Goal: Information Seeking & Learning: Learn about a topic

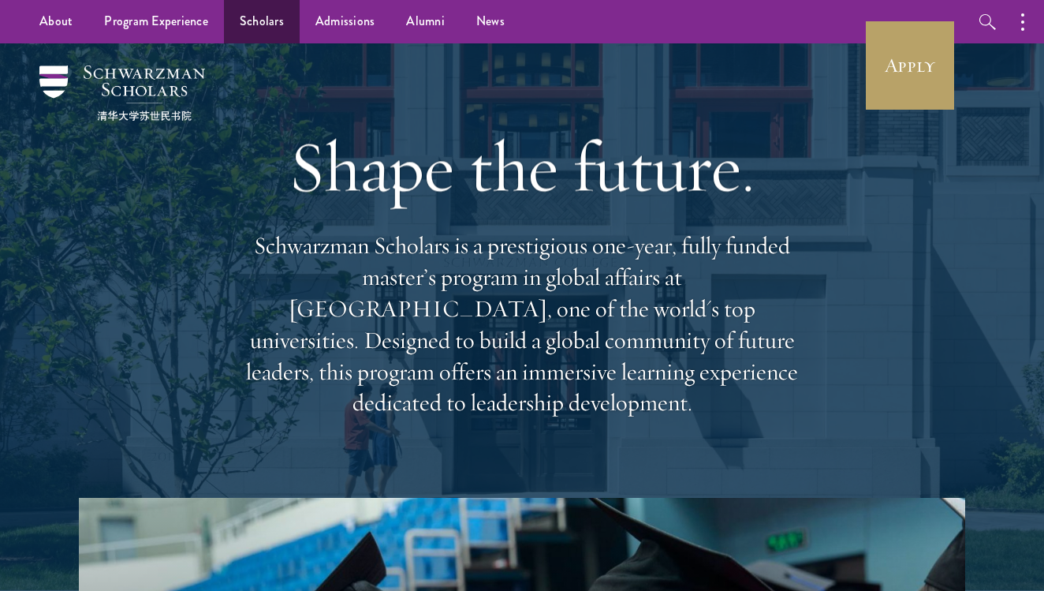
click at [267, 22] on link "Scholars" at bounding box center [262, 21] width 76 height 43
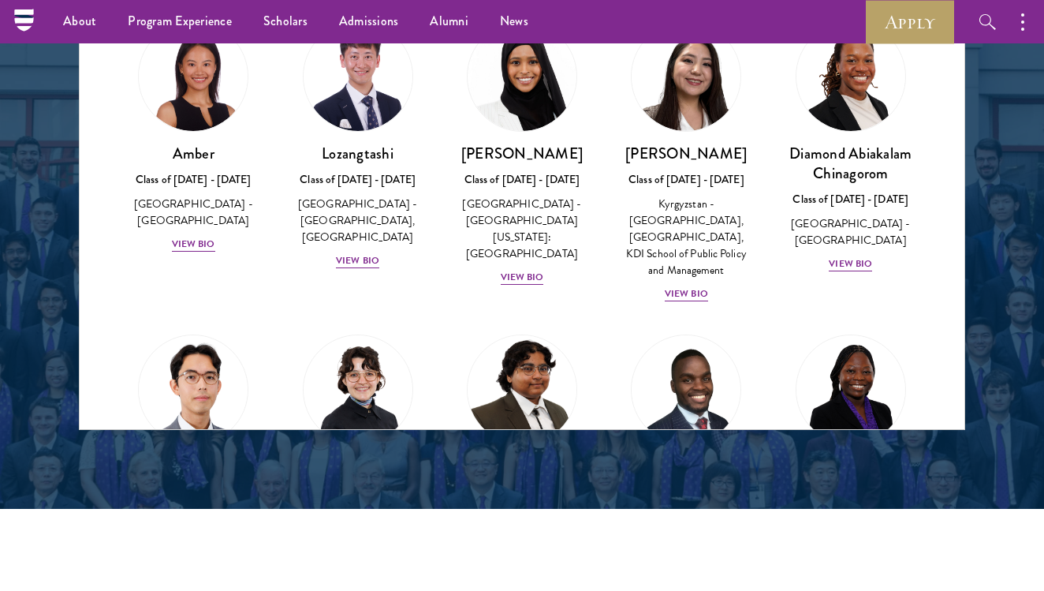
scroll to position [1877, 0]
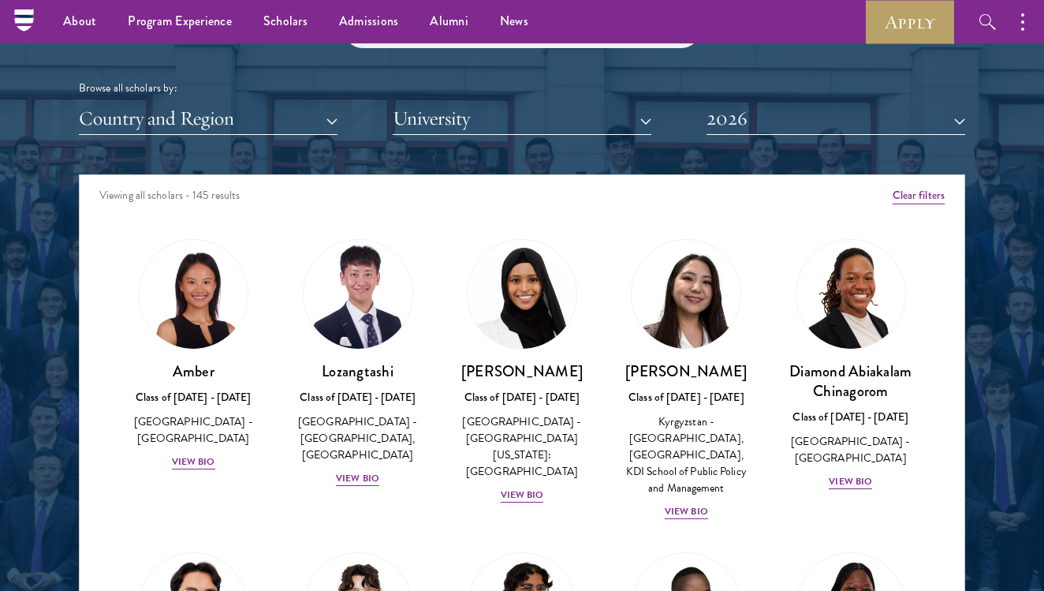
click at [793, 112] on button "2026" at bounding box center [836, 119] width 259 height 32
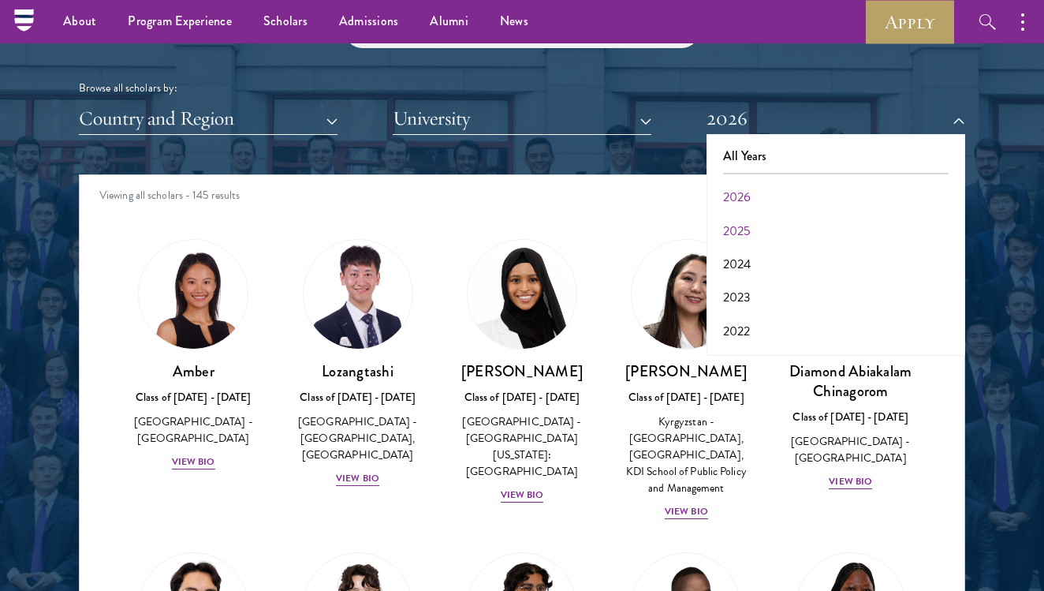
click at [766, 217] on button "2025" at bounding box center [835, 230] width 249 height 33
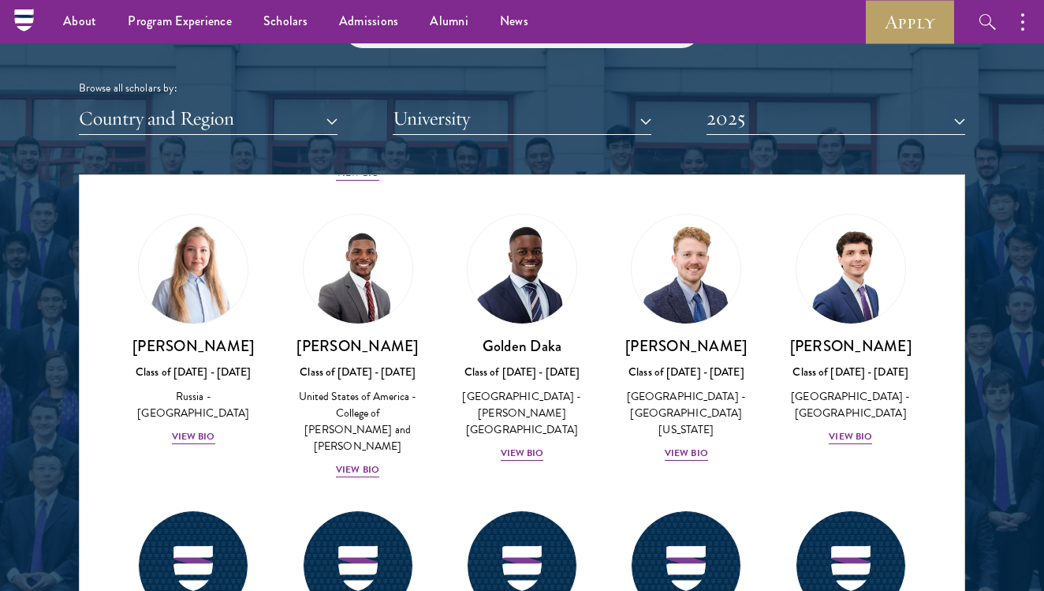
scroll to position [1235, 0]
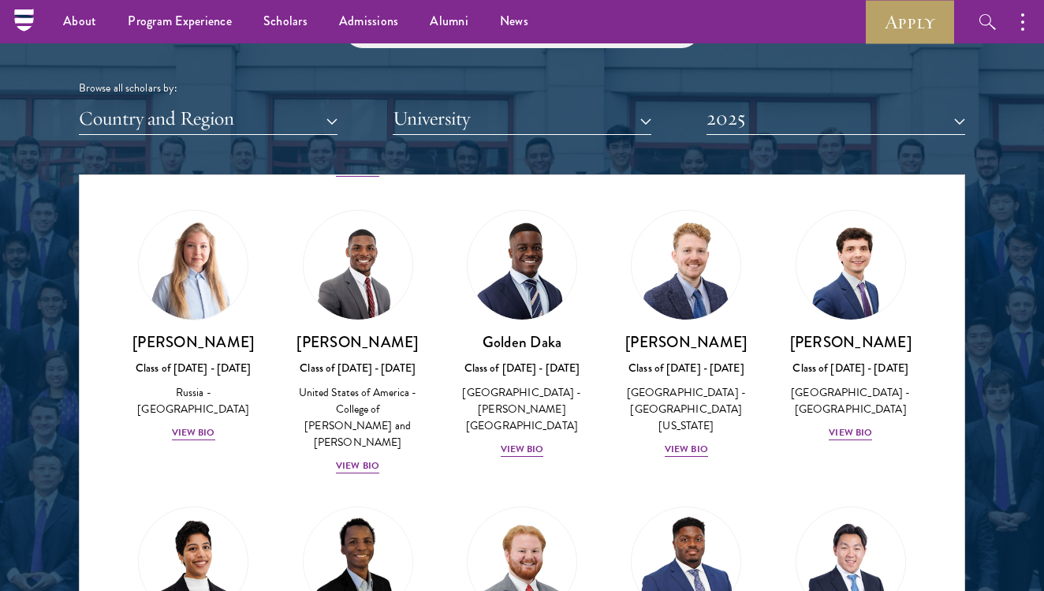
click at [338, 501] on img at bounding box center [358, 561] width 120 height 120
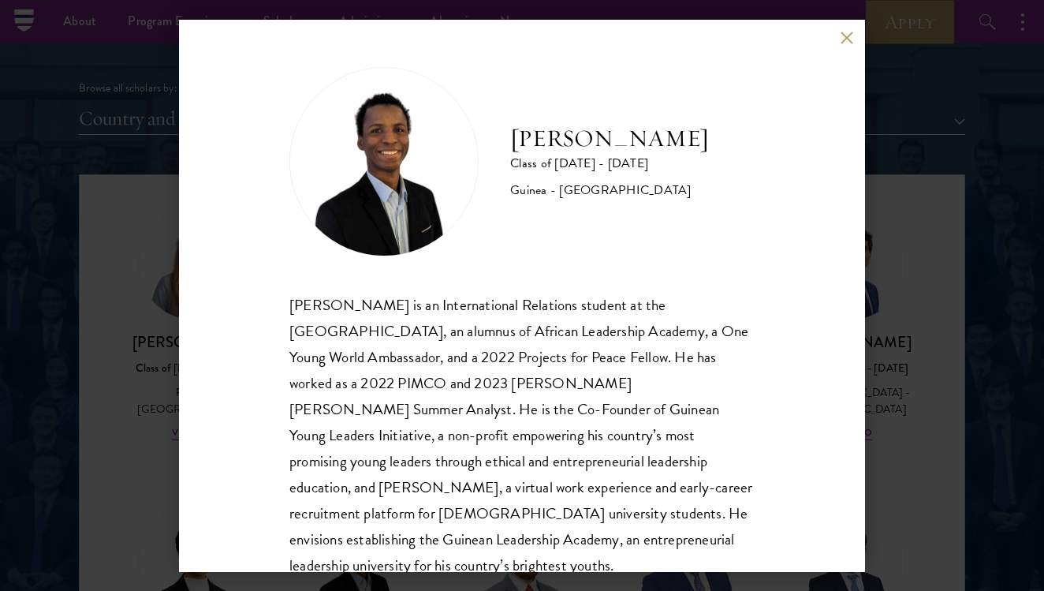
click at [356, 407] on div "[PERSON_NAME] is an International Relations student at the [GEOGRAPHIC_DATA], a…" at bounding box center [521, 448] width 465 height 313
drag, startPoint x: 356, startPoint y: 407, endPoint x: 512, endPoint y: 417, distance: 156.5
click at [512, 417] on div "[PERSON_NAME] is an International Relations student at the [GEOGRAPHIC_DATA], a…" at bounding box center [521, 448] width 465 height 313
click at [842, 42] on button at bounding box center [846, 38] width 13 height 13
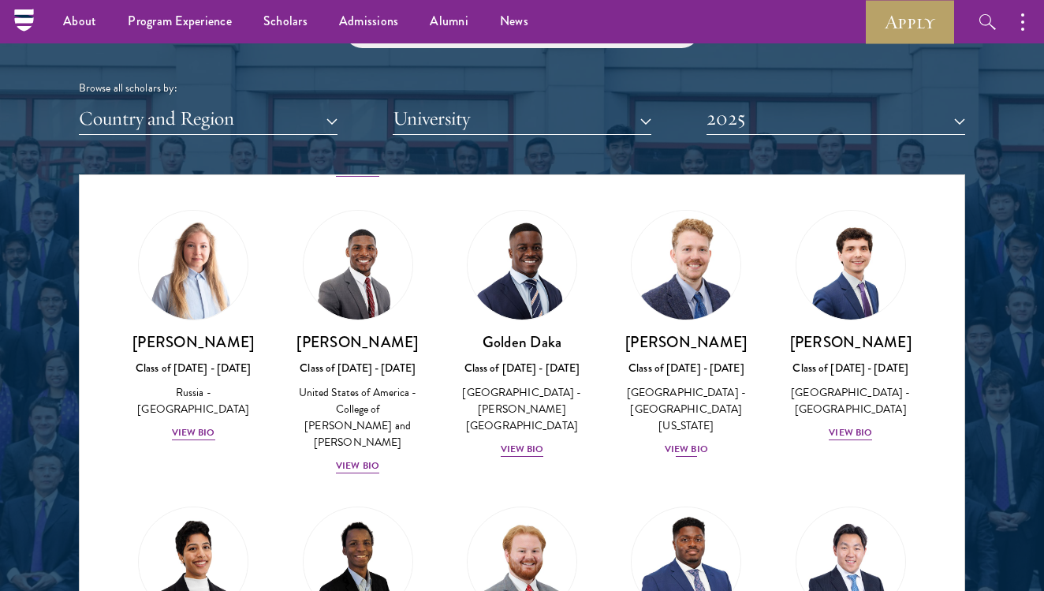
click at [669, 224] on img at bounding box center [686, 265] width 120 height 120
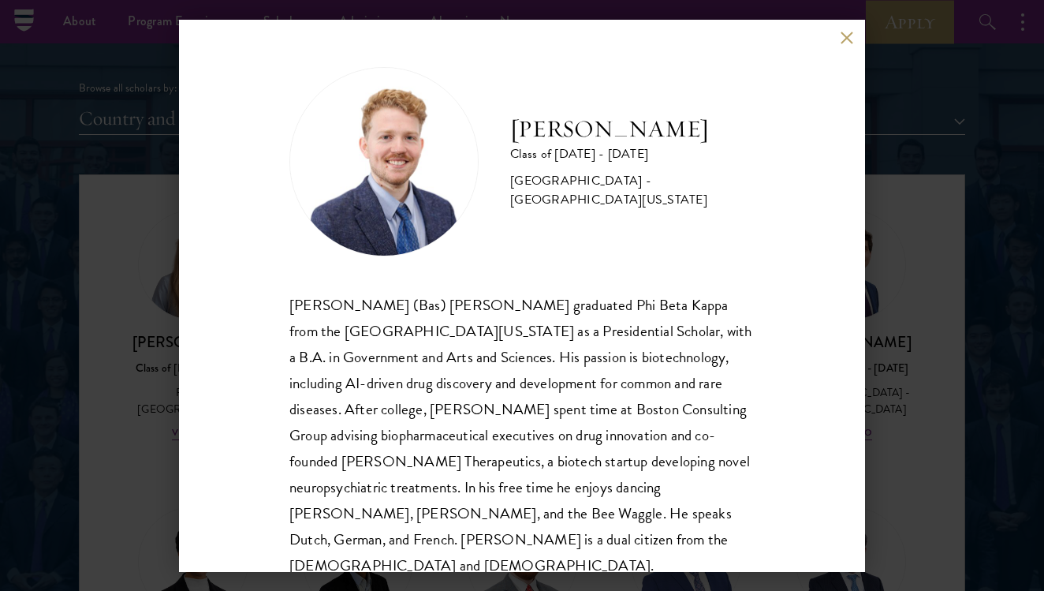
click at [838, 35] on div "[PERSON_NAME] Class of [DATE] - [DATE] [GEOGRAPHIC_DATA] - [GEOGRAPHIC_DATA][US…" at bounding box center [522, 296] width 686 height 552
click at [853, 32] on div "[PERSON_NAME] Class of [DATE] - [DATE] [GEOGRAPHIC_DATA] - [GEOGRAPHIC_DATA][US…" at bounding box center [522, 296] width 686 height 552
click at [850, 34] on button at bounding box center [846, 38] width 13 height 13
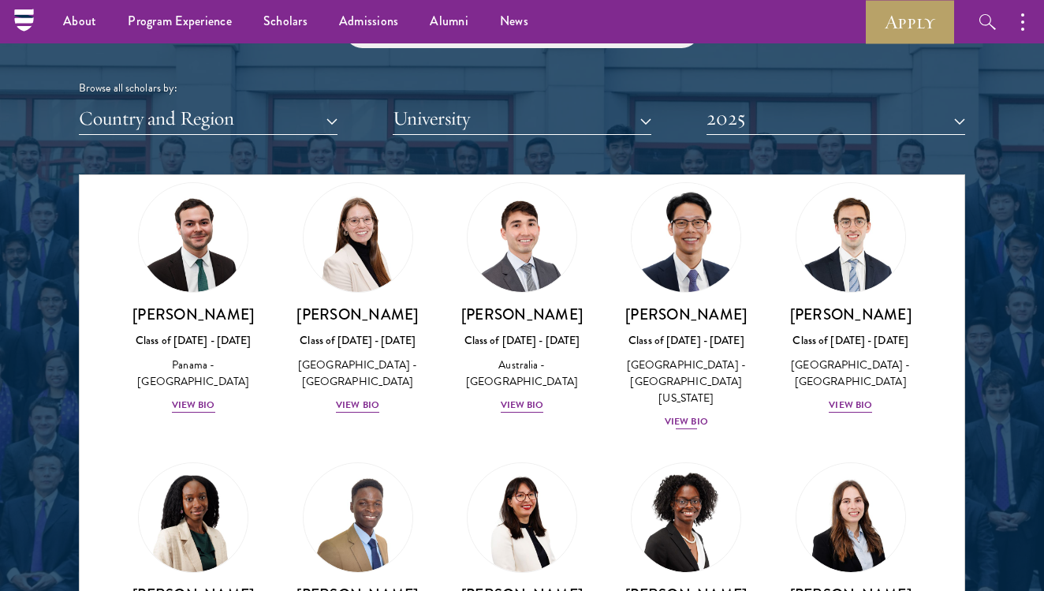
scroll to position [1840, 0]
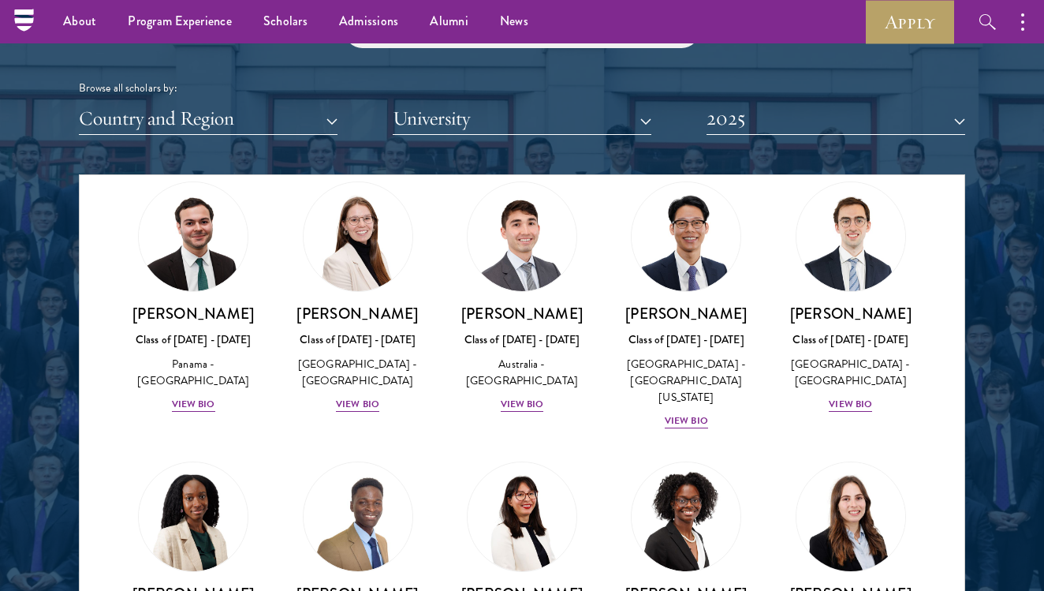
click at [833, 457] on img at bounding box center [851, 517] width 120 height 120
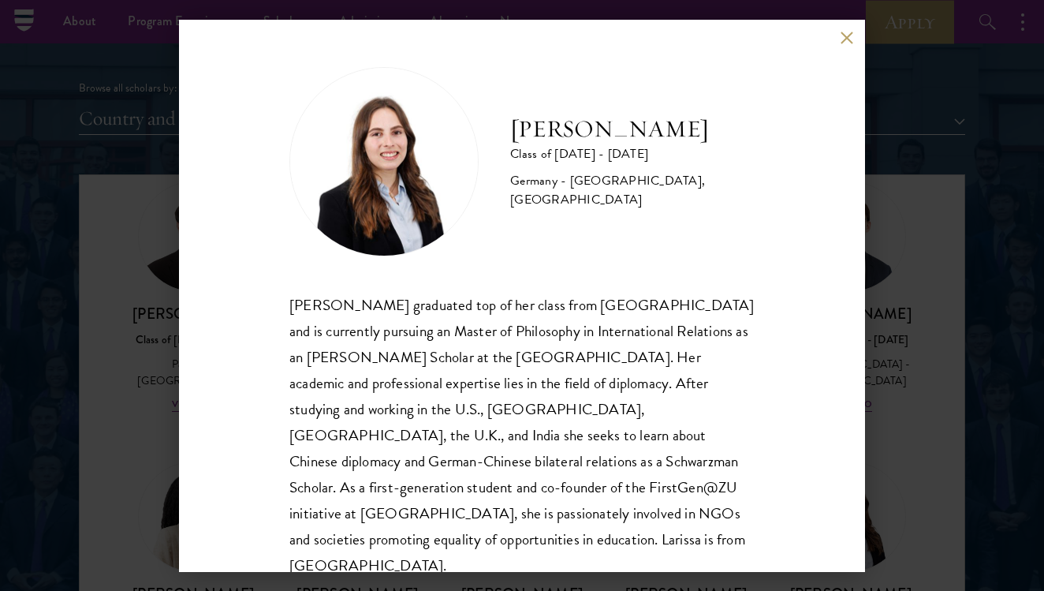
click at [841, 35] on button at bounding box center [846, 38] width 13 height 13
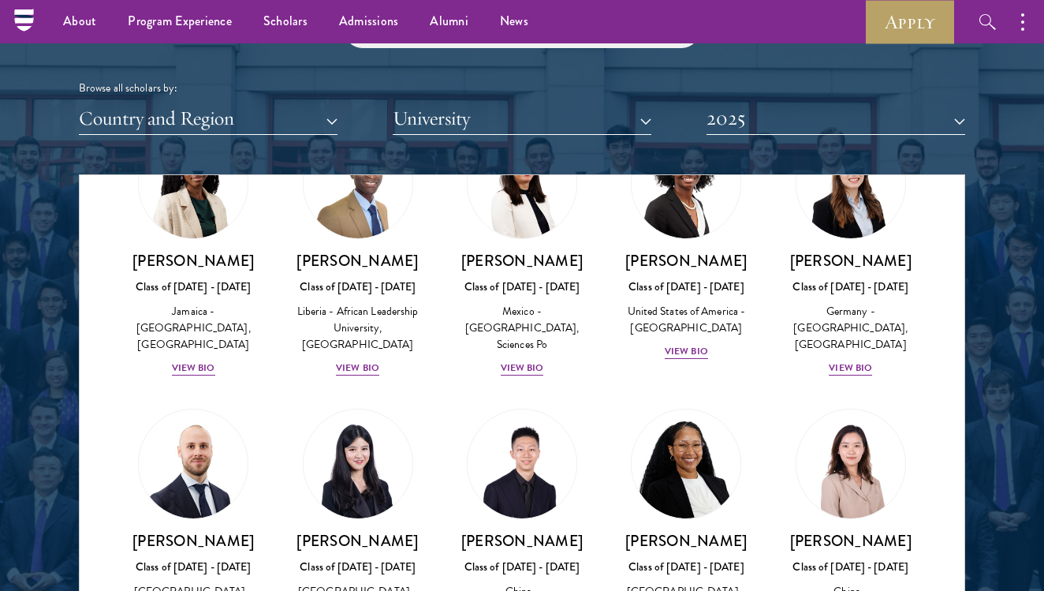
scroll to position [2173, 0]
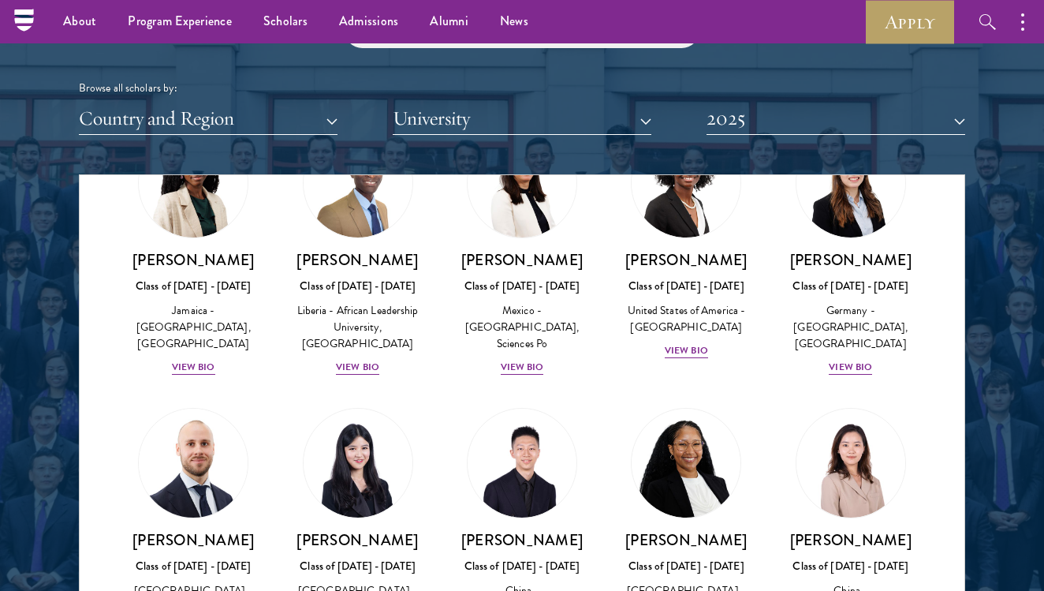
click at [190, 403] on img at bounding box center [193, 463] width 120 height 120
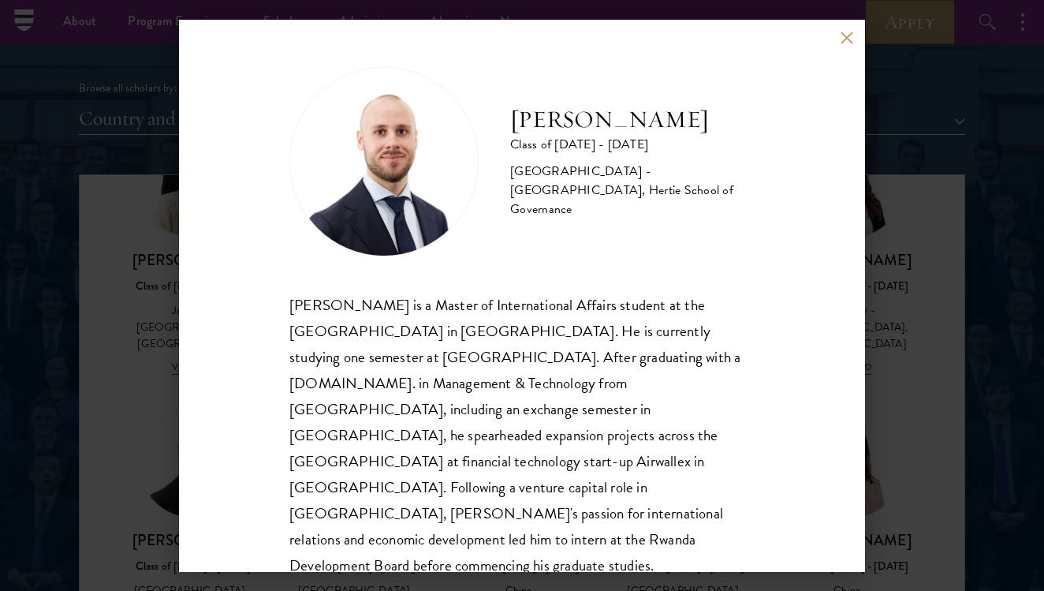
click at [504, 412] on div "[PERSON_NAME] is a Master of International Affairs student at the [GEOGRAPHIC_D…" at bounding box center [521, 474] width 465 height 365
click at [469, 424] on div "[PERSON_NAME] is a Master of International Affairs student at the [GEOGRAPHIC_D…" at bounding box center [521, 474] width 465 height 365
click at [848, 37] on button at bounding box center [846, 38] width 13 height 13
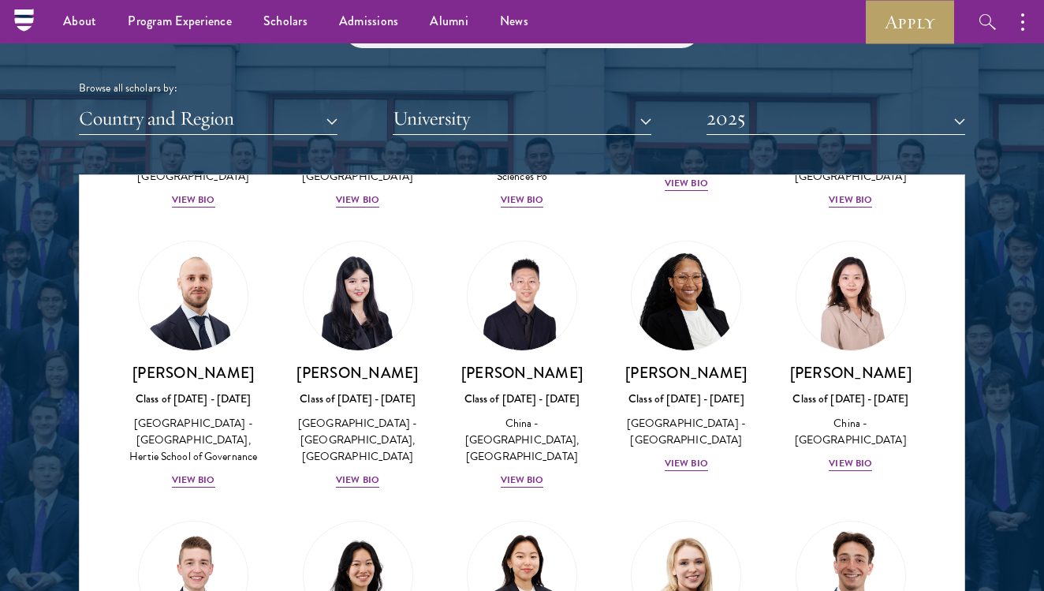
scroll to position [2362, 0]
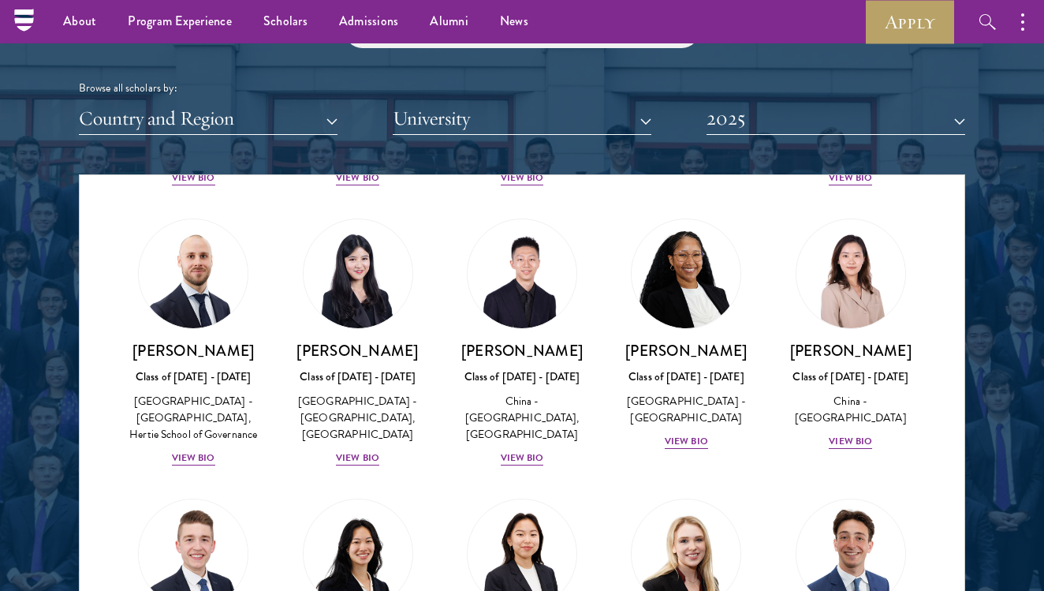
click at [220, 494] on img at bounding box center [193, 554] width 120 height 120
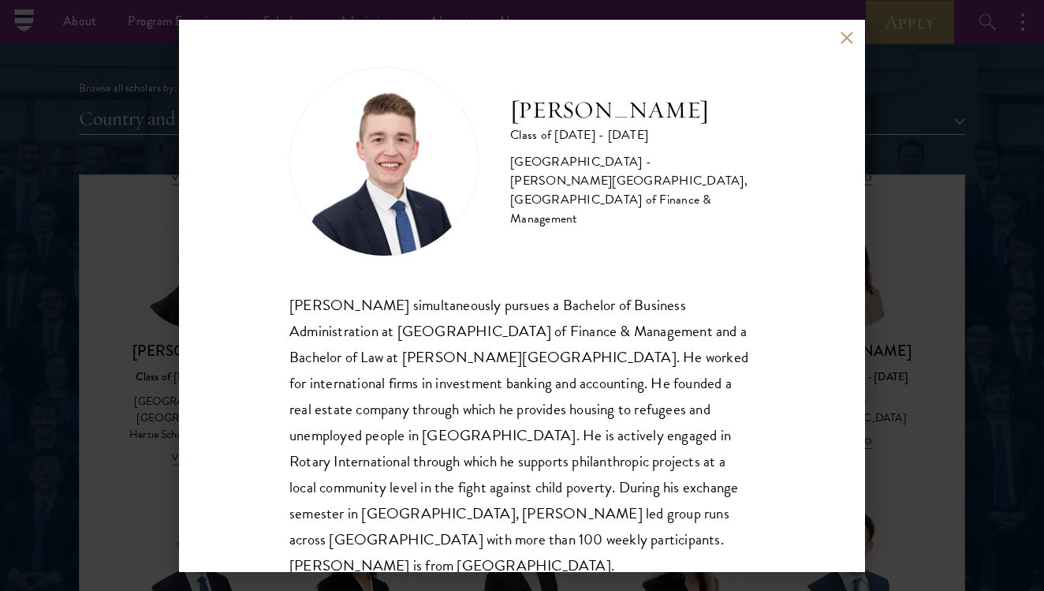
click at [850, 39] on button at bounding box center [846, 38] width 13 height 13
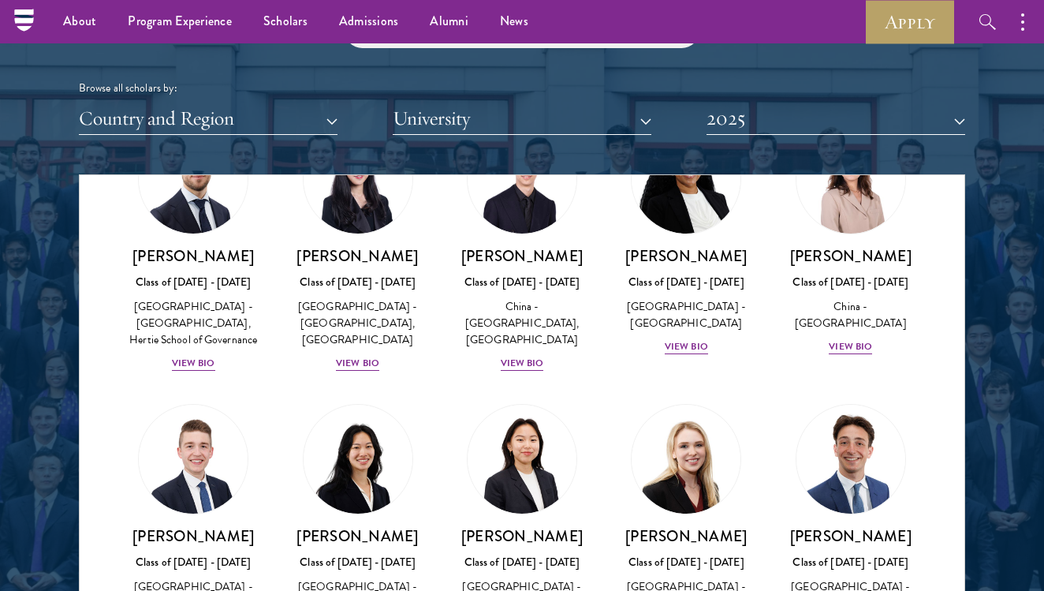
scroll to position [2480, 0]
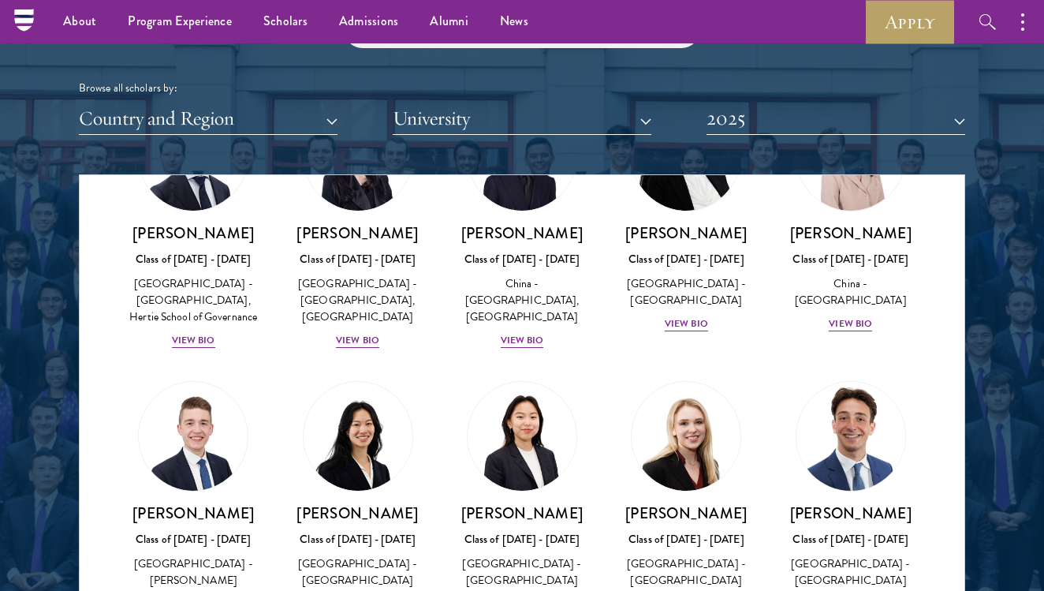
click at [827, 376] on img at bounding box center [851, 436] width 120 height 120
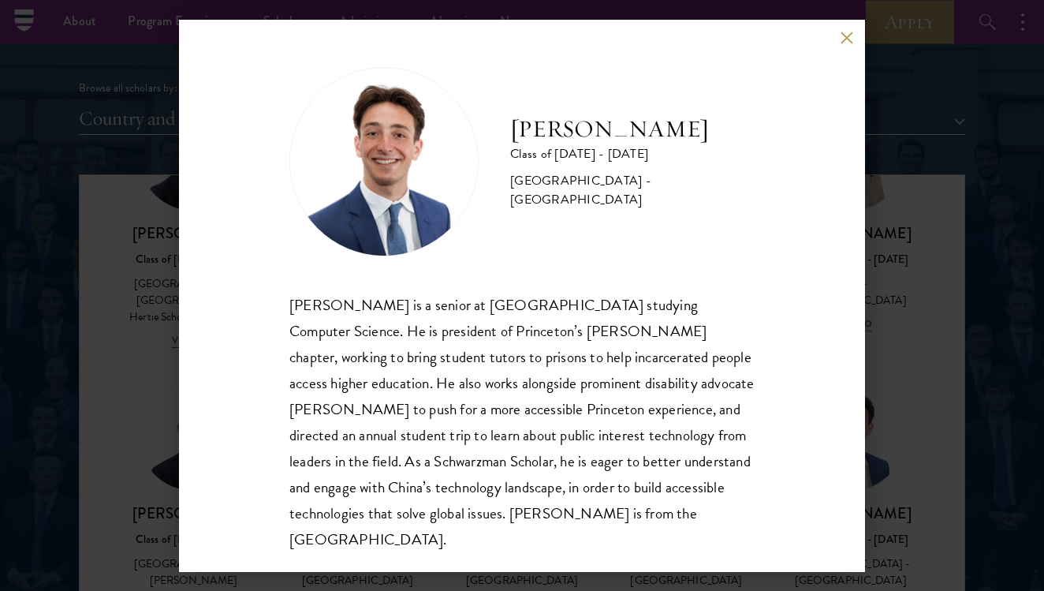
click at [852, 38] on button at bounding box center [846, 38] width 13 height 13
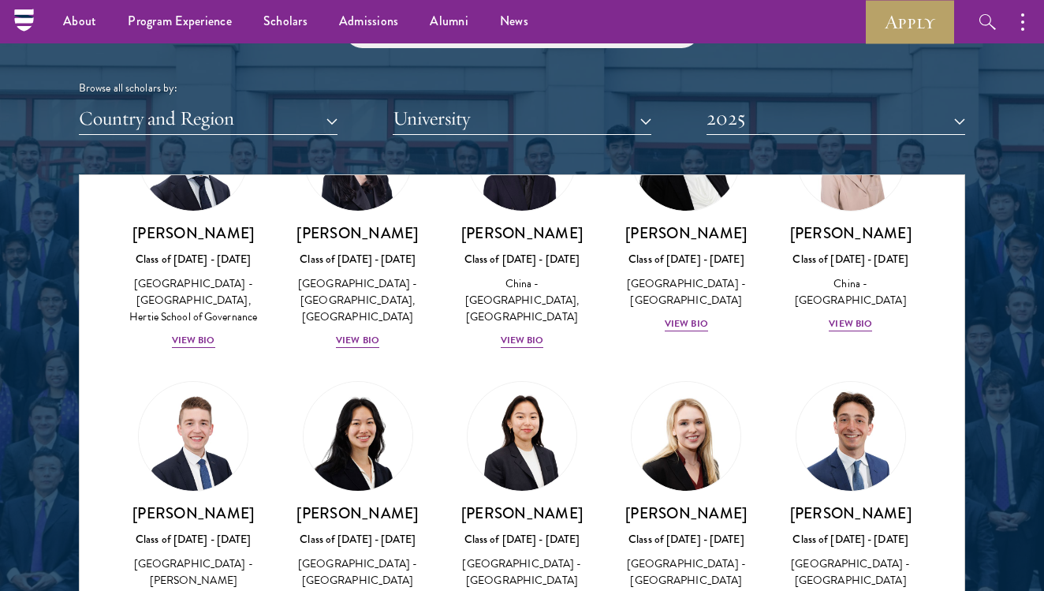
click at [399, 376] on img at bounding box center [358, 436] width 120 height 120
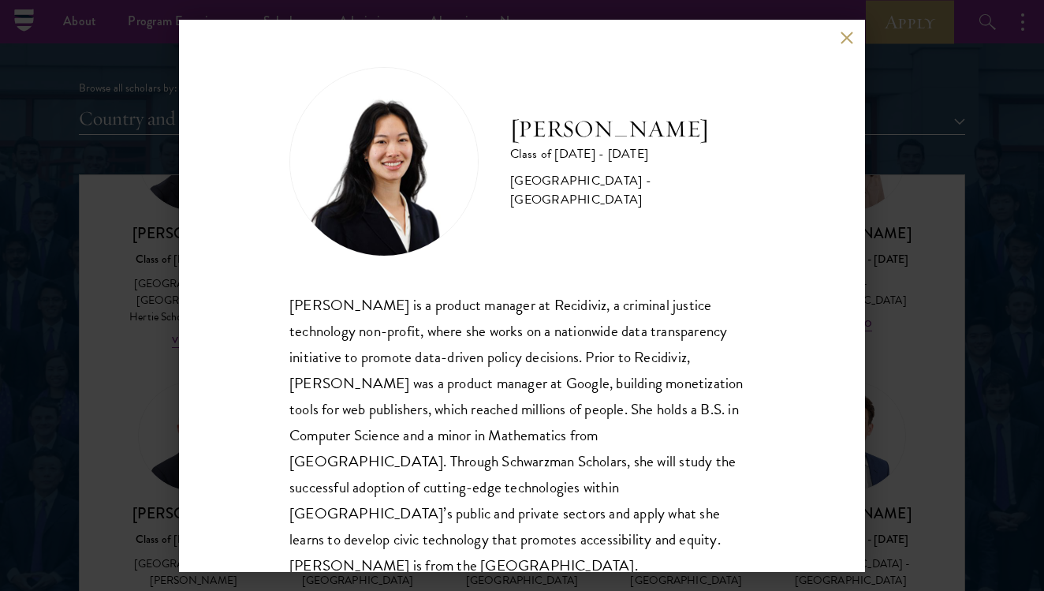
click at [840, 42] on button at bounding box center [846, 38] width 13 height 13
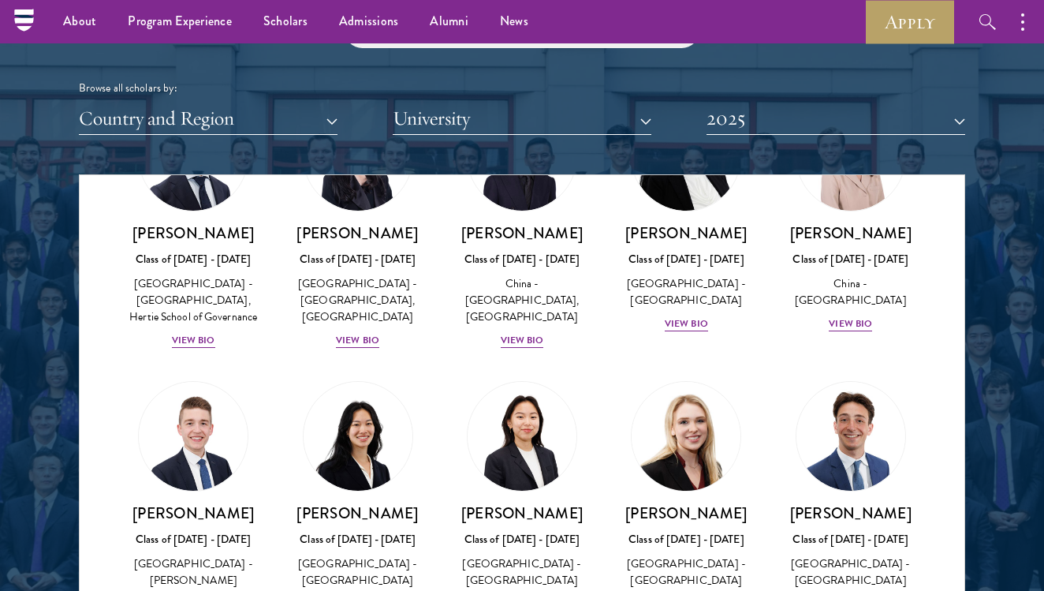
scroll to position [2999, 0]
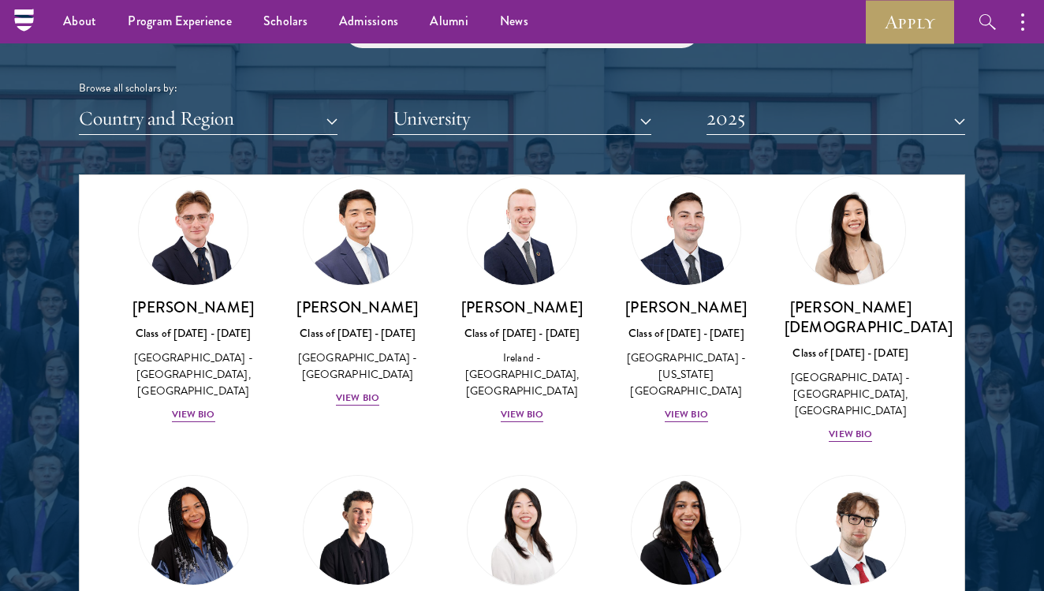
click at [703, 470] on img at bounding box center [686, 530] width 120 height 120
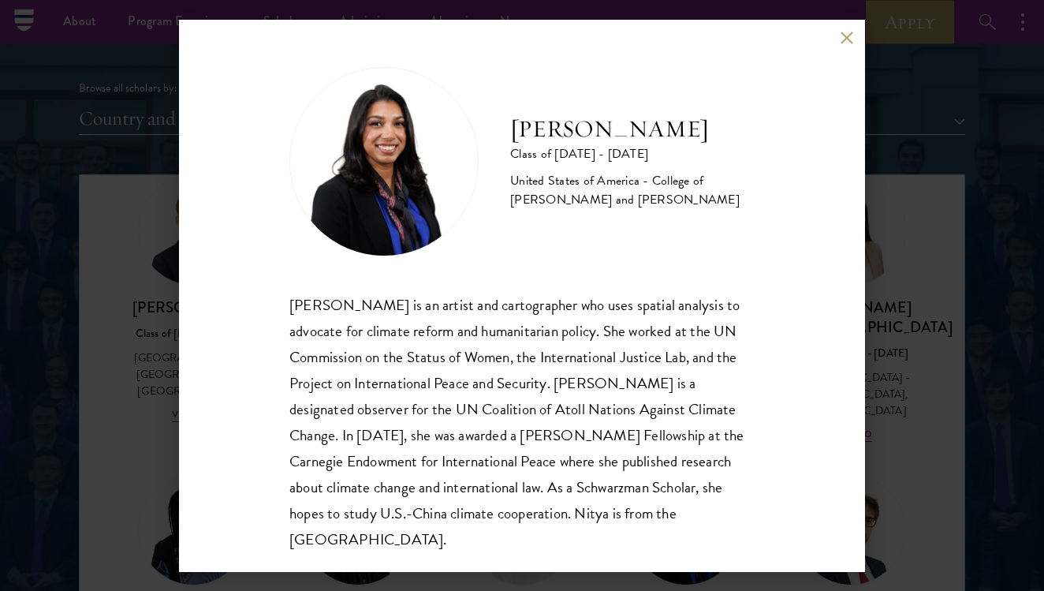
click at [852, 277] on div "[PERSON_NAME] Class of [DATE] - [DATE] [GEOGRAPHIC_DATA] - College of [PERSON_N…" at bounding box center [522, 296] width 686 height 552
click at [886, 291] on div "[PERSON_NAME] Class of [DATE] - [DATE] [GEOGRAPHIC_DATA] - College of [PERSON_N…" at bounding box center [522, 295] width 1044 height 591
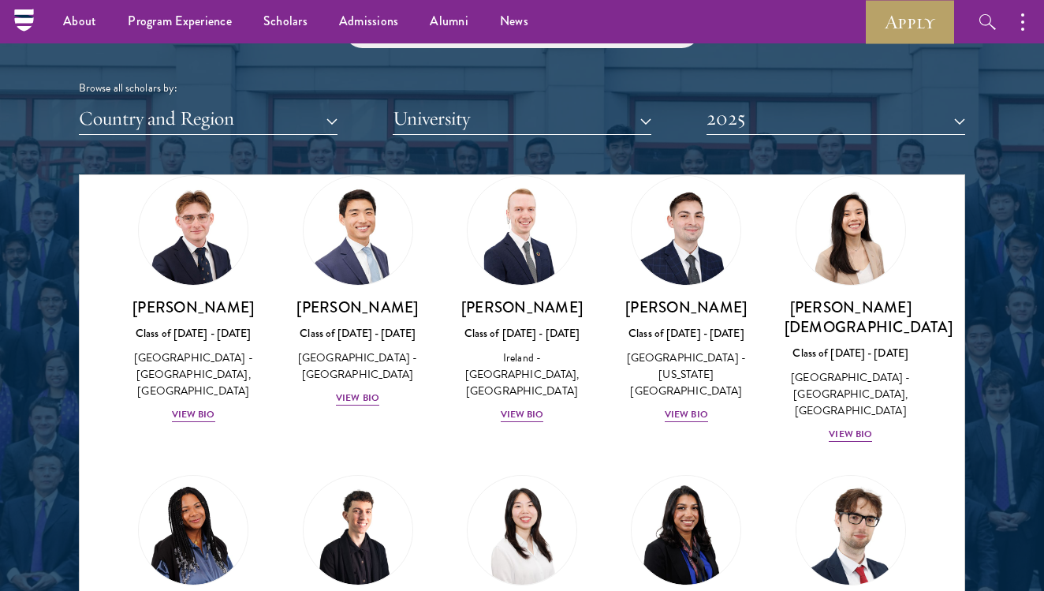
click at [882, 470] on img at bounding box center [851, 530] width 120 height 120
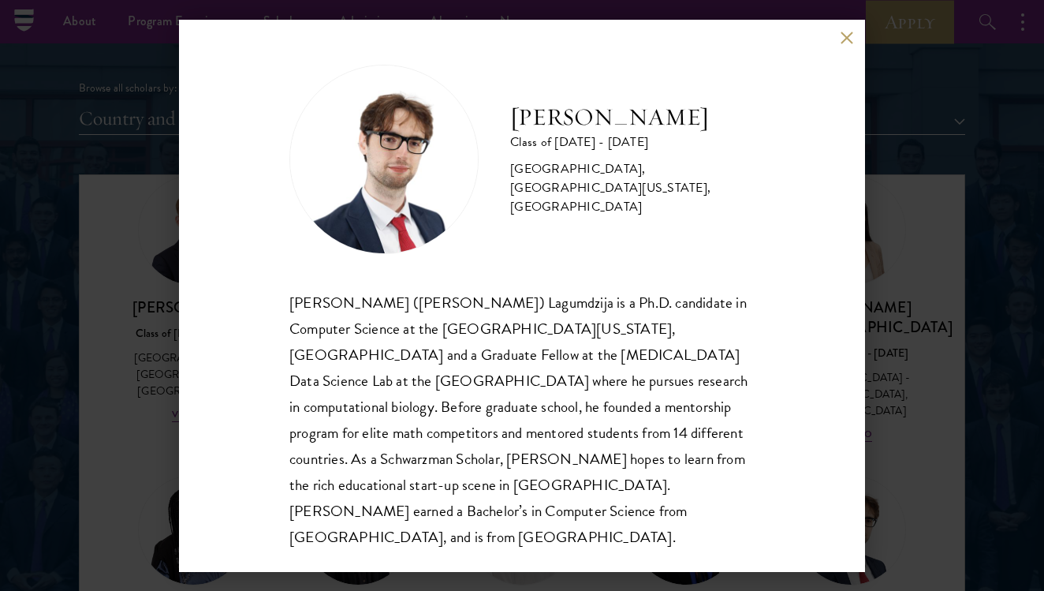
scroll to position [2, 0]
click at [855, 38] on div "[PERSON_NAME] Class of [DATE] - [DATE] [GEOGRAPHIC_DATA] - [GEOGRAPHIC_DATA], […" at bounding box center [522, 296] width 686 height 552
click at [848, 38] on button at bounding box center [846, 38] width 13 height 13
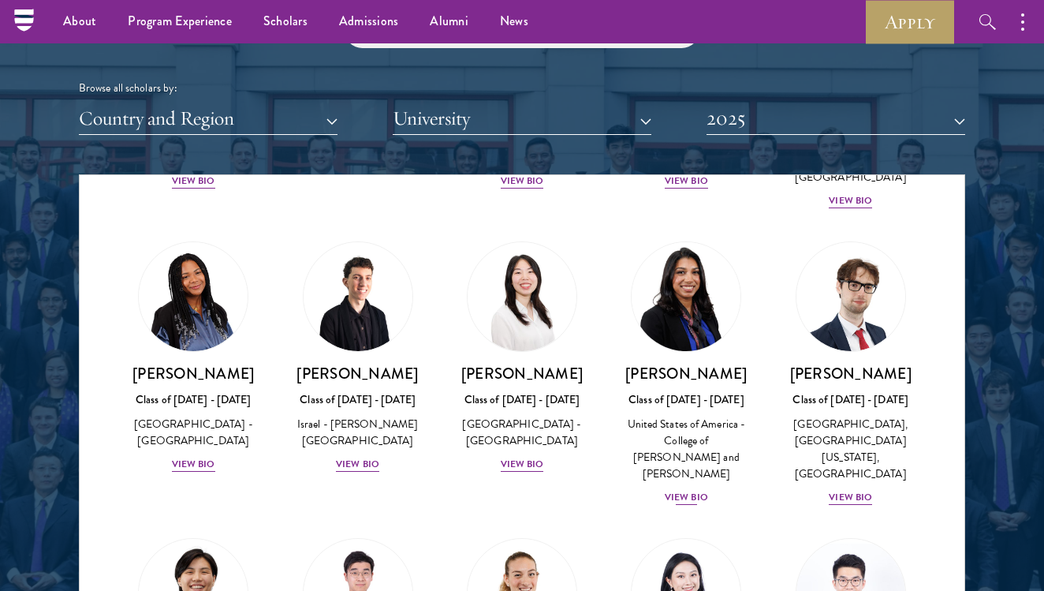
scroll to position [3235, 0]
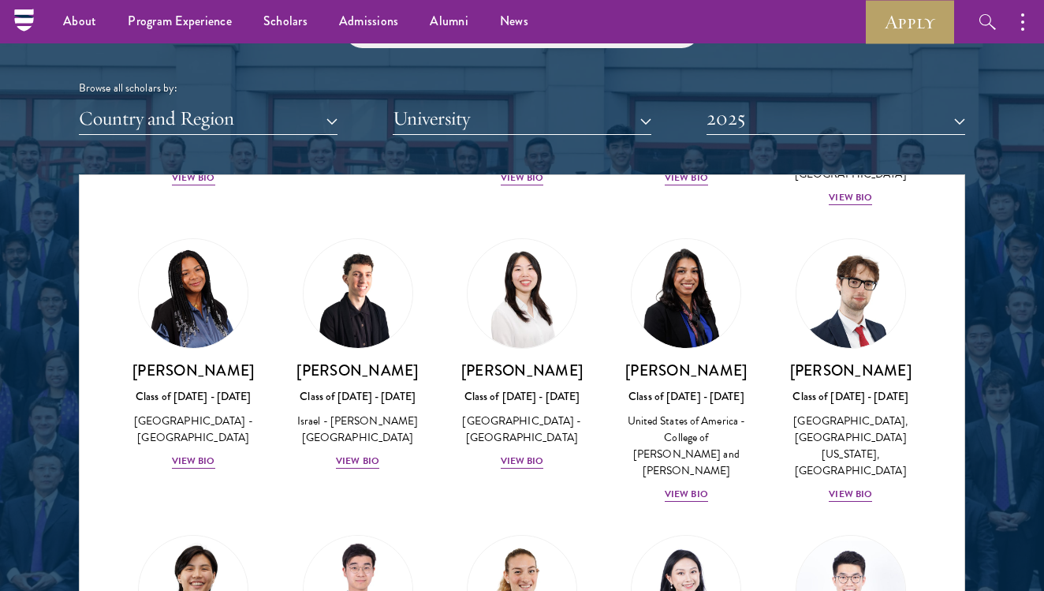
click at [390, 530] on img at bounding box center [358, 590] width 120 height 120
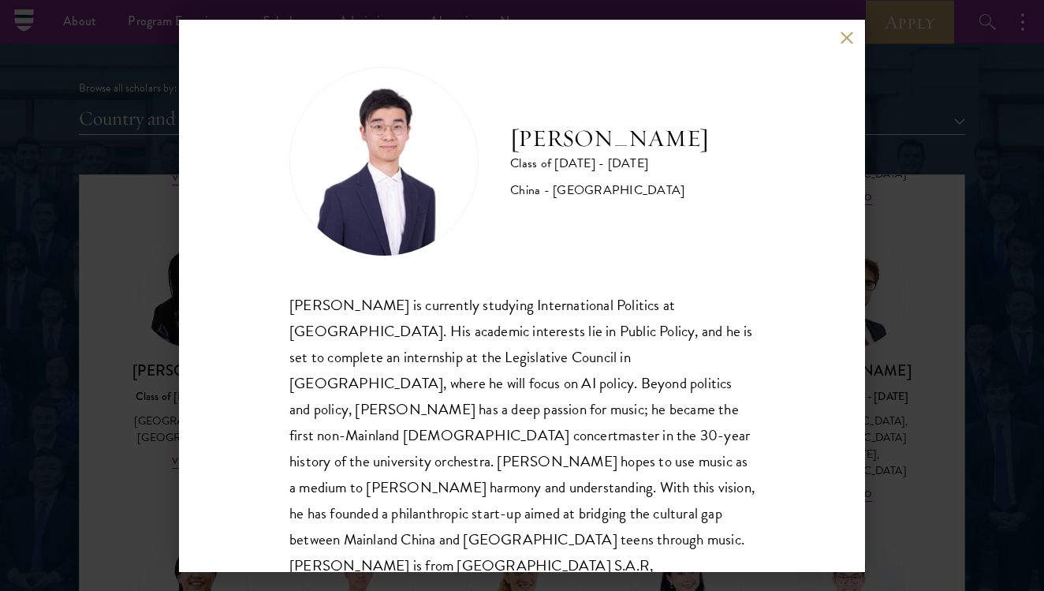
click at [842, 31] on div "[PERSON_NAME] Class of [DATE] - [DATE] [GEOGRAPHIC_DATA] - [GEOGRAPHIC_DATA] [P…" at bounding box center [522, 296] width 686 height 552
click at [839, 49] on div "[PERSON_NAME] Class of [DATE] - [DATE] [GEOGRAPHIC_DATA] - [GEOGRAPHIC_DATA] [P…" at bounding box center [522, 296] width 686 height 552
click at [859, 24] on div "[PERSON_NAME] Class of [DATE] - [DATE] [GEOGRAPHIC_DATA] - [GEOGRAPHIC_DATA] [P…" at bounding box center [522, 296] width 686 height 552
click at [855, 28] on div "[PERSON_NAME] Class of [DATE] - [DATE] [GEOGRAPHIC_DATA] - [GEOGRAPHIC_DATA] [P…" at bounding box center [522, 296] width 686 height 552
click at [855, 31] on div "[PERSON_NAME] Class of [DATE] - [DATE] [GEOGRAPHIC_DATA] - [GEOGRAPHIC_DATA] [P…" at bounding box center [522, 296] width 686 height 552
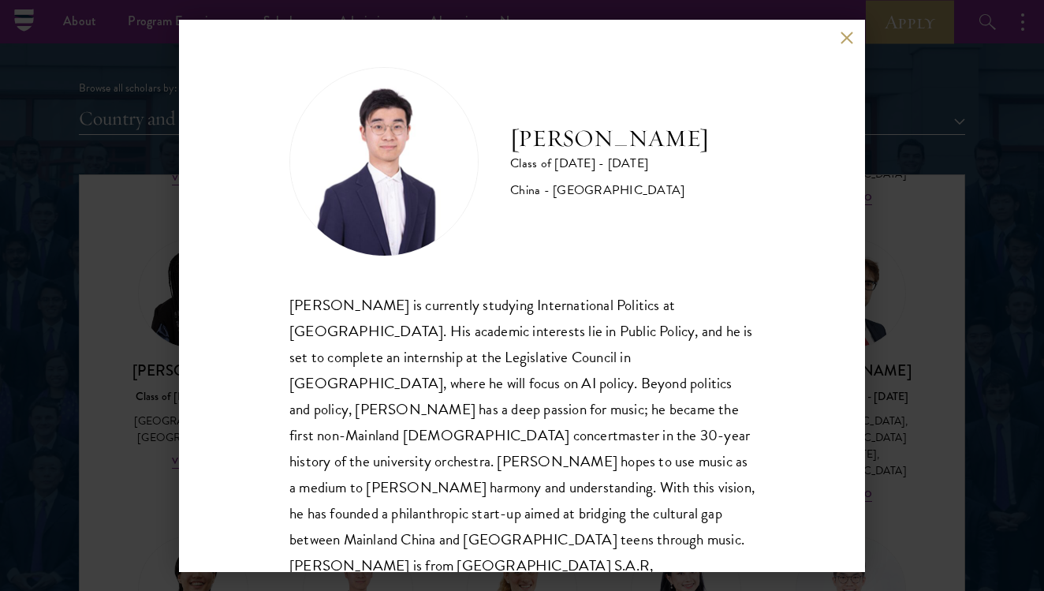
click at [852, 32] on button at bounding box center [846, 38] width 13 height 13
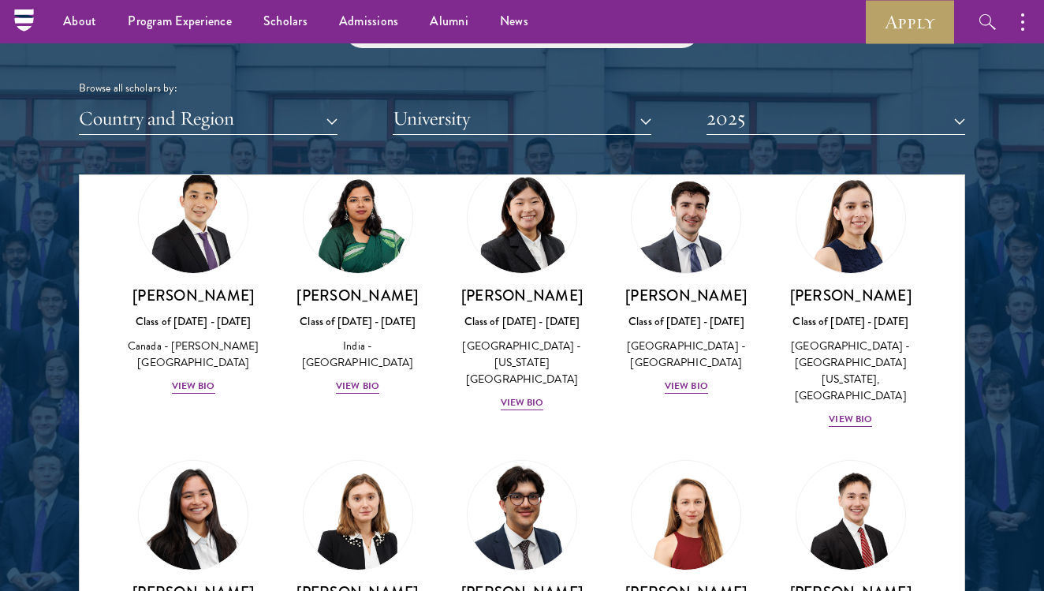
scroll to position [7593, 0]
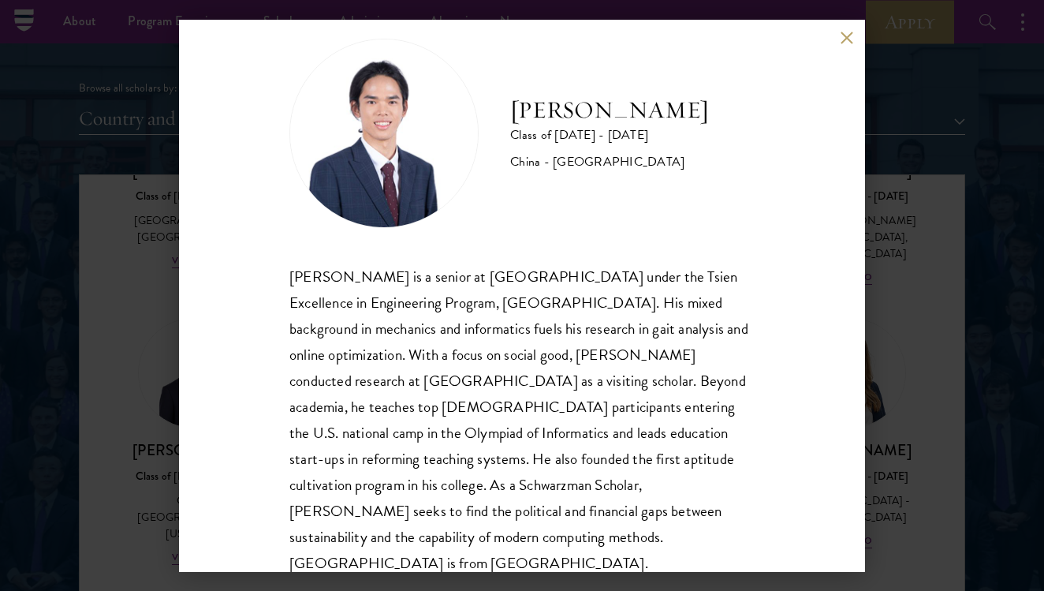
scroll to position [28, 0]
click at [844, 39] on button at bounding box center [846, 38] width 13 height 13
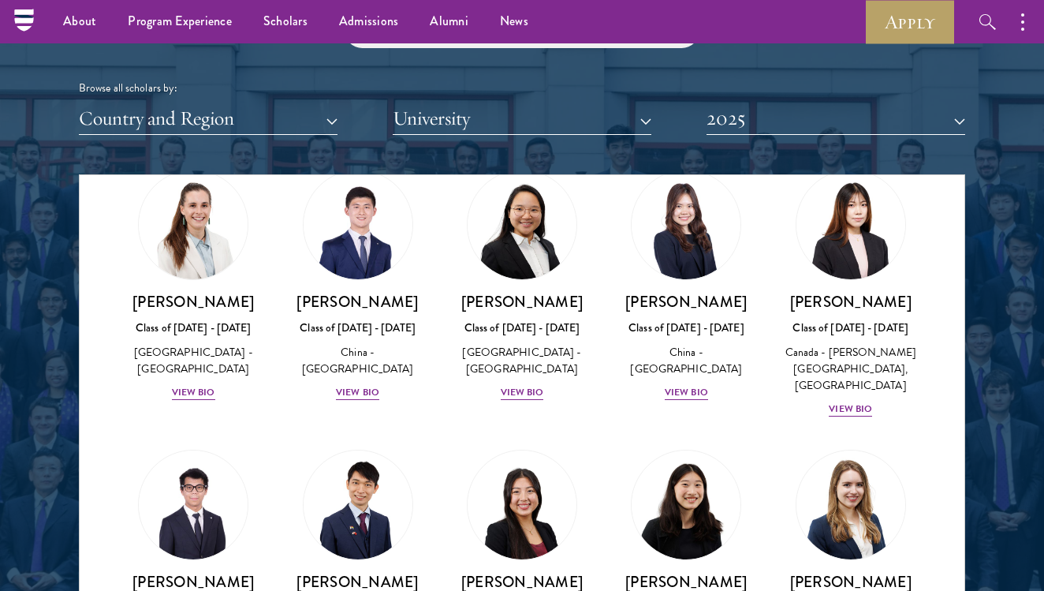
scroll to position [7460, 0]
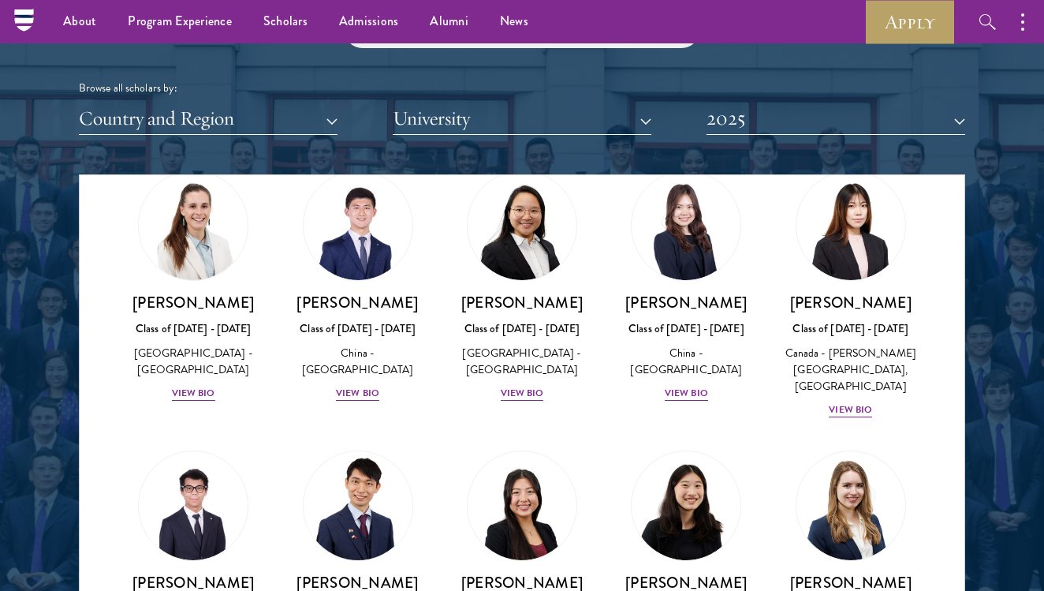
click at [360, 446] on img at bounding box center [358, 506] width 120 height 120
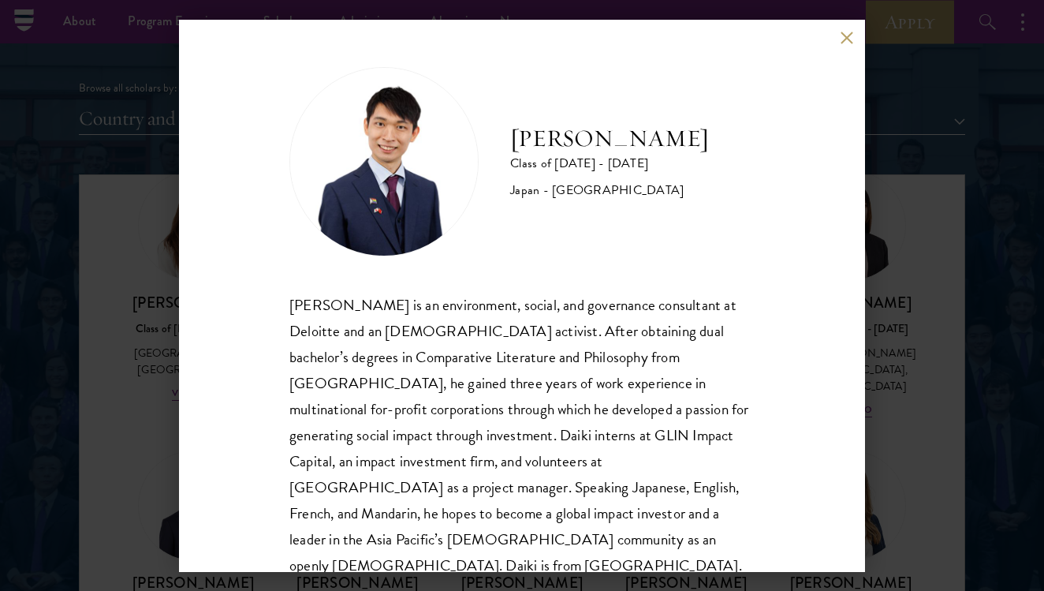
click at [853, 41] on div "[PERSON_NAME] Class of [DATE] - [DATE] [GEOGRAPHIC_DATA] - [GEOGRAPHIC_DATA] [P…" at bounding box center [522, 296] width 686 height 552
click at [848, 39] on button at bounding box center [846, 38] width 13 height 13
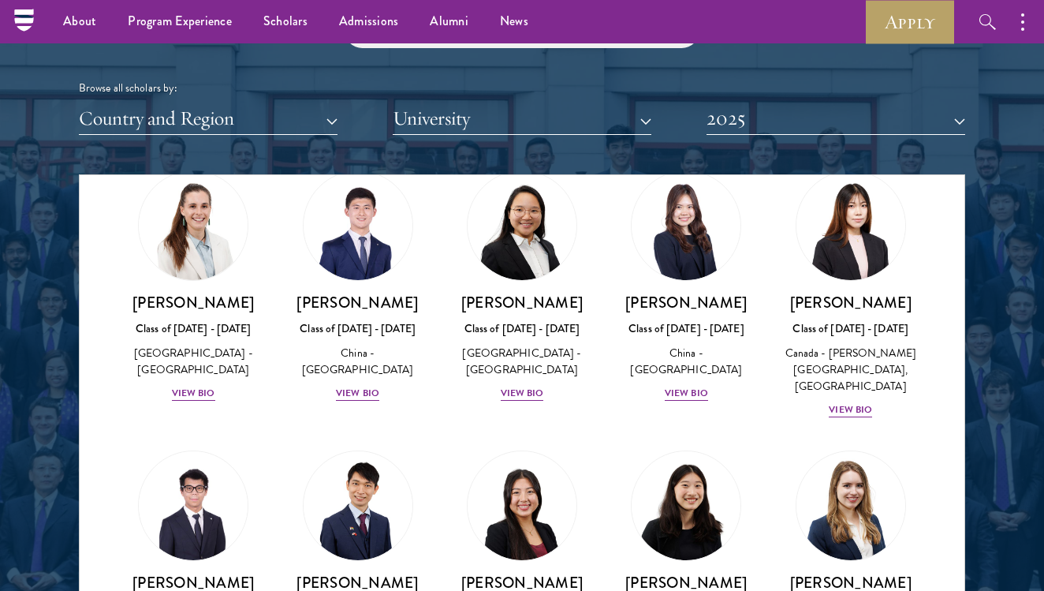
scroll to position [6818, 0]
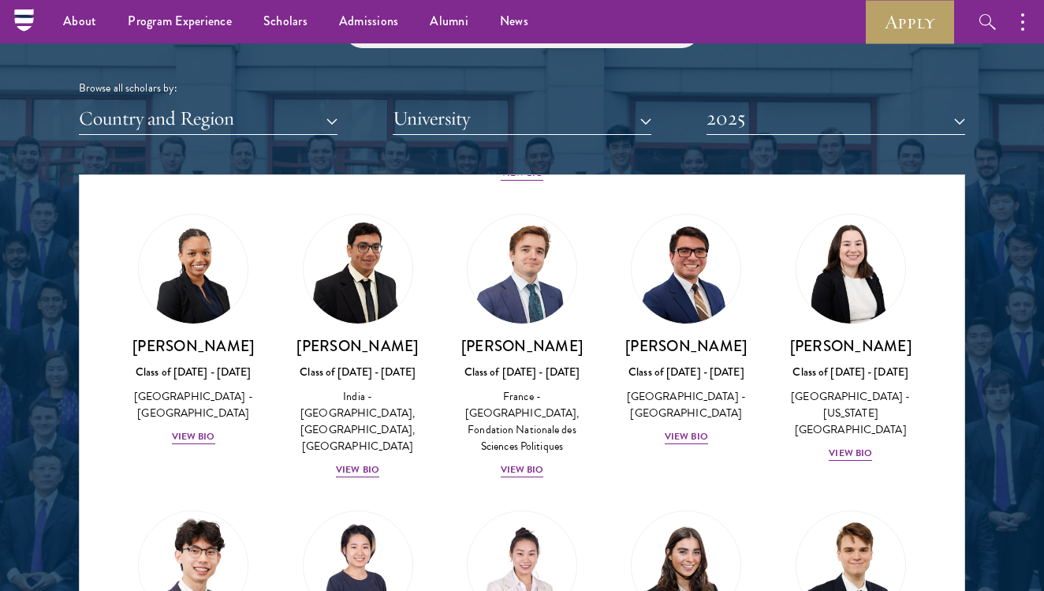
click at [229, 505] on img at bounding box center [193, 565] width 120 height 120
click at [232, 505] on img at bounding box center [193, 565] width 120 height 120
click at [508, 505] on img at bounding box center [522, 565] width 120 height 120
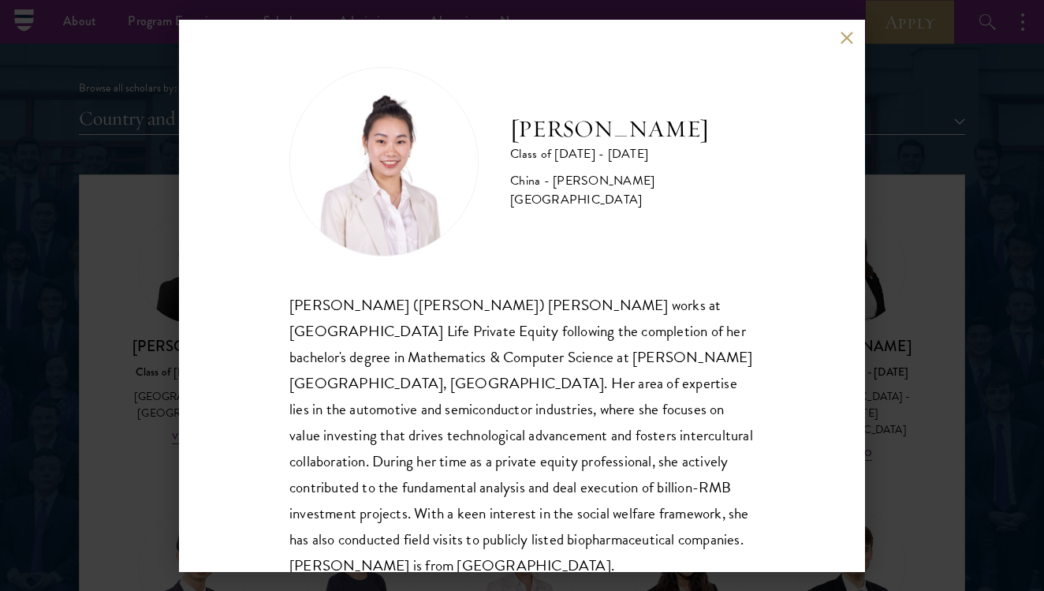
click at [842, 34] on button at bounding box center [846, 38] width 13 height 13
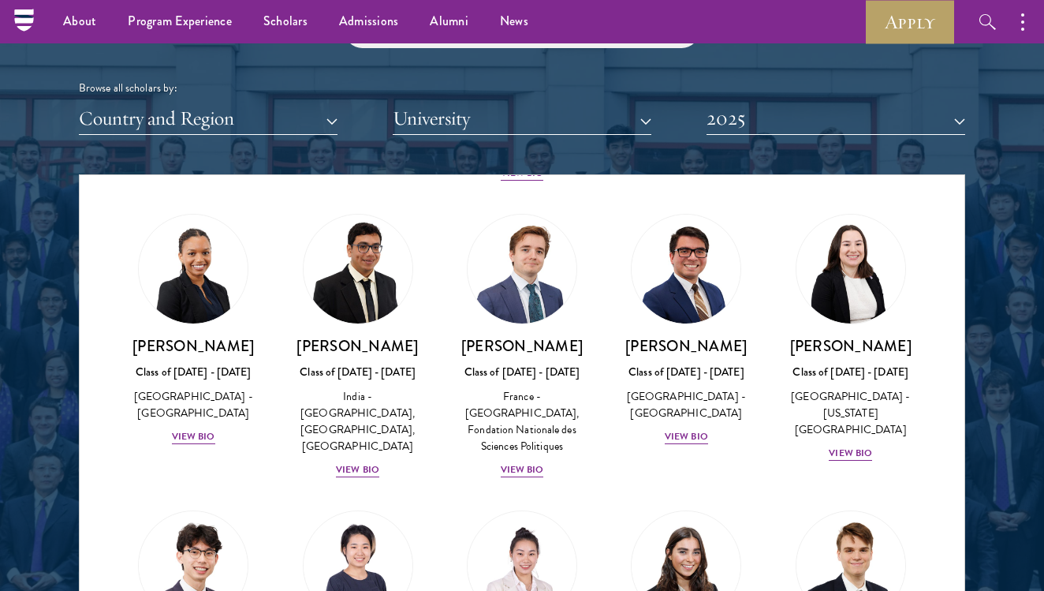
scroll to position [6512, 0]
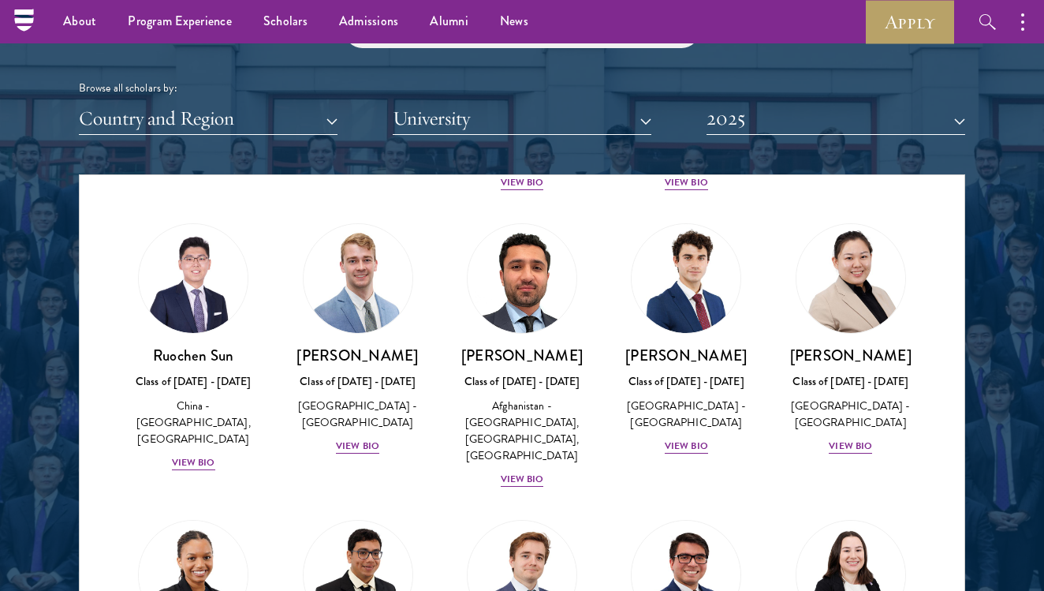
click at [226, 515] on img at bounding box center [193, 575] width 120 height 120
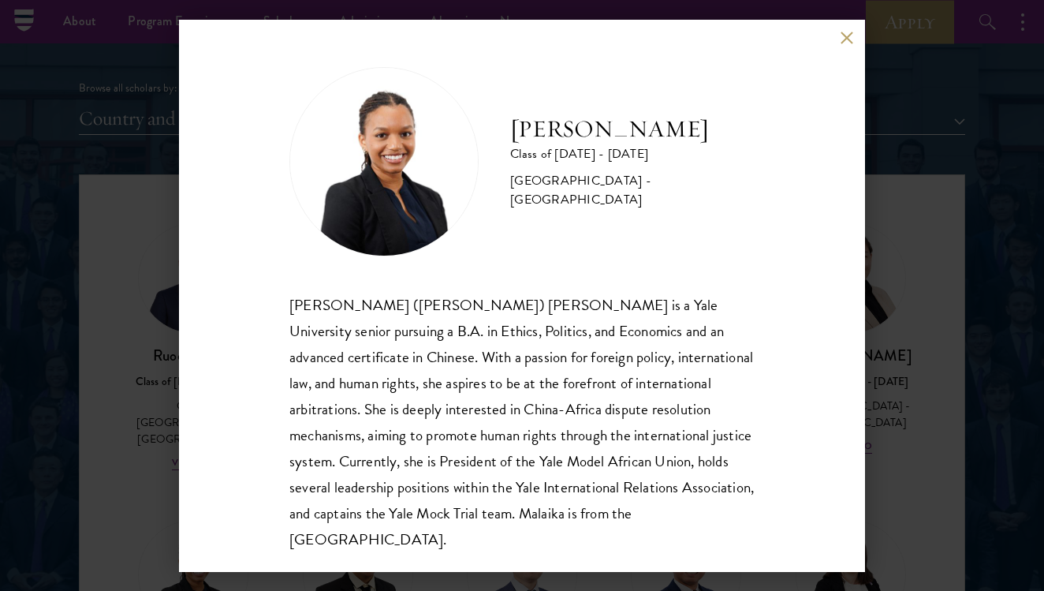
click at [843, 32] on button at bounding box center [846, 38] width 13 height 13
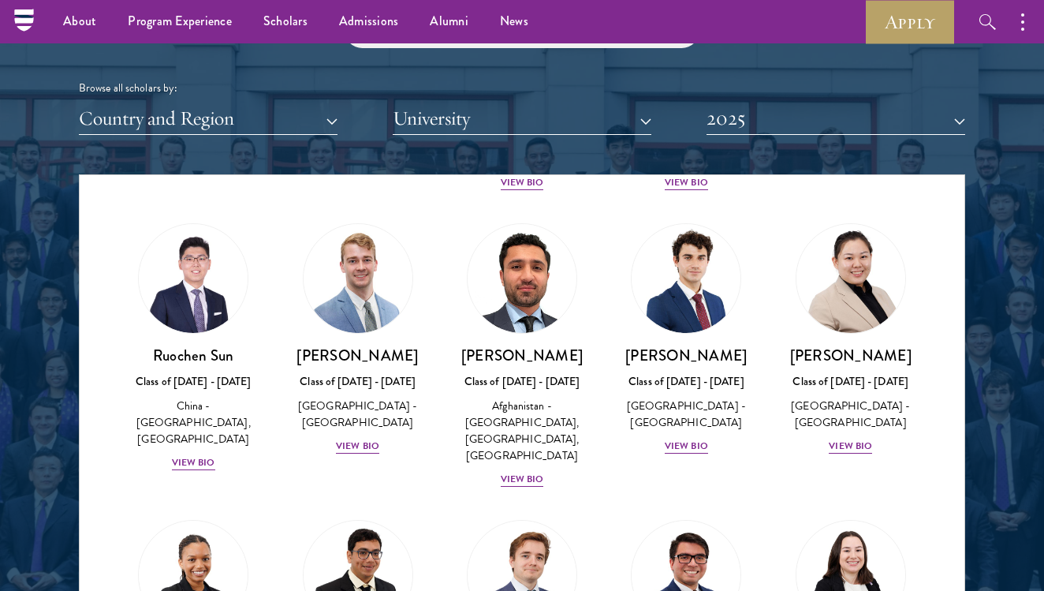
scroll to position [6030, 0]
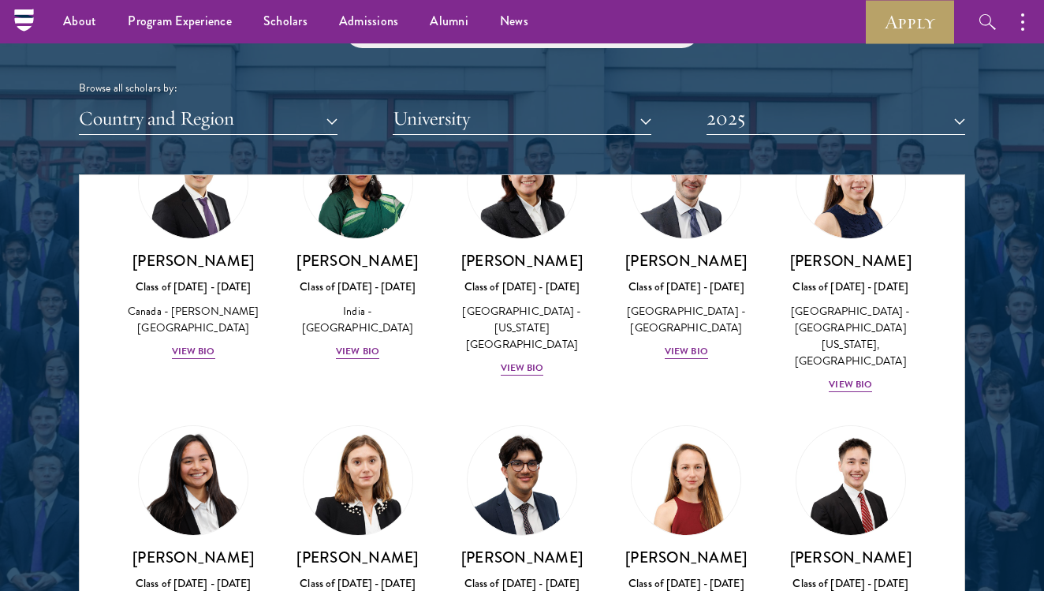
click at [293, 425] on link "[PERSON_NAME] Class of [DATE] - [DATE] [GEOGRAPHIC_DATA] - [GEOGRAPHIC_DATA] Vi…" at bounding box center [357, 541] width 132 height 232
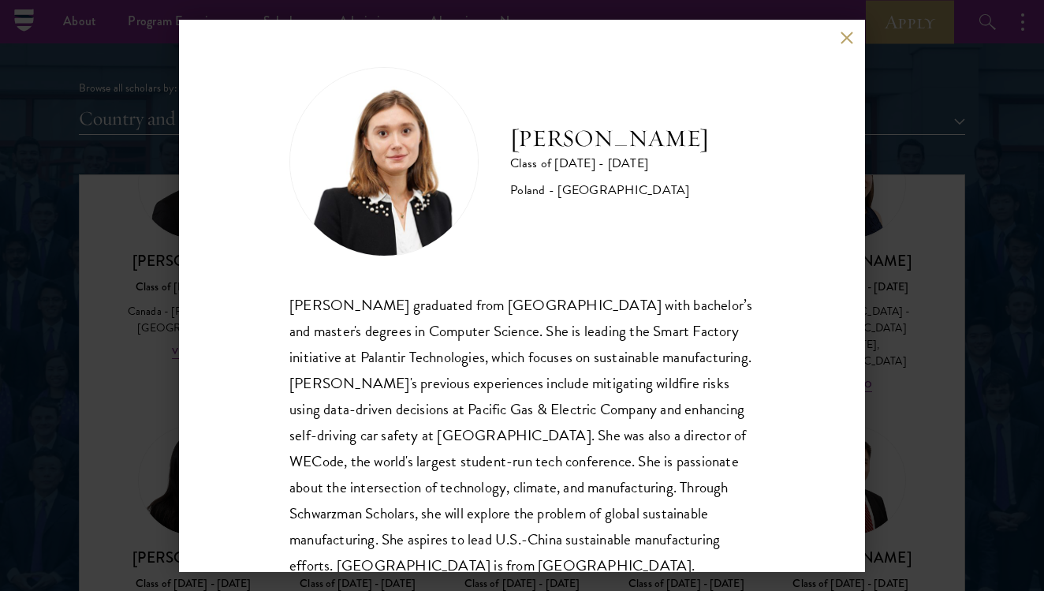
click at [846, 41] on button at bounding box center [846, 38] width 13 height 13
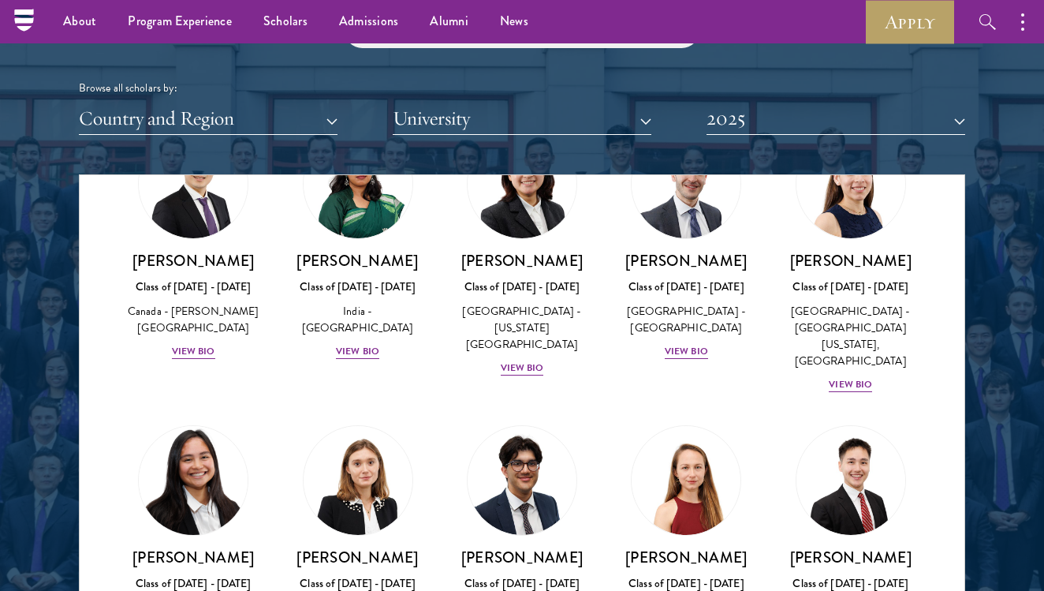
click at [193, 420] on img at bounding box center [193, 480] width 120 height 120
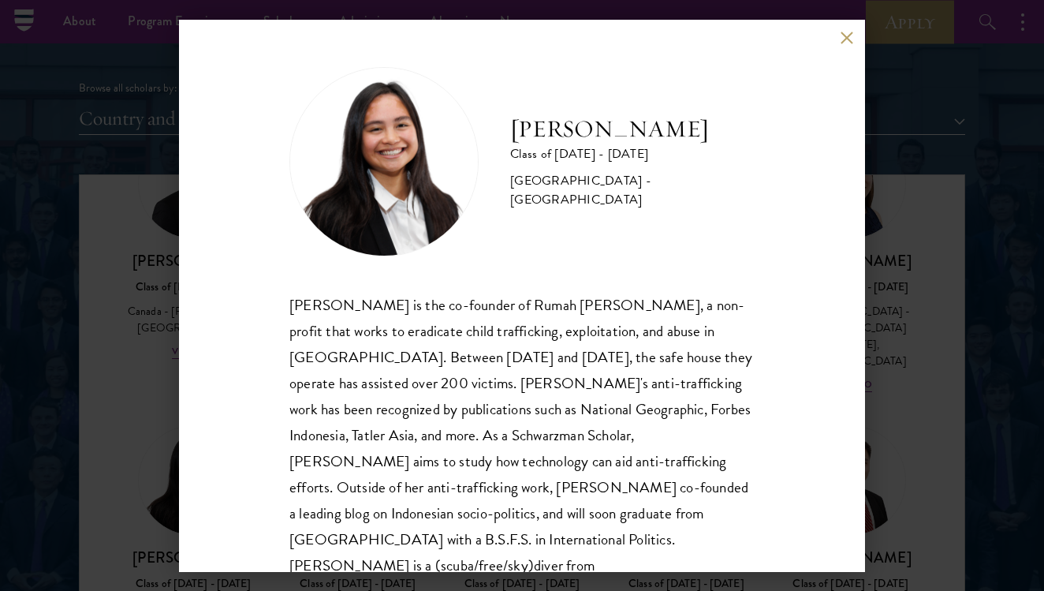
click at [845, 39] on button at bounding box center [846, 38] width 13 height 13
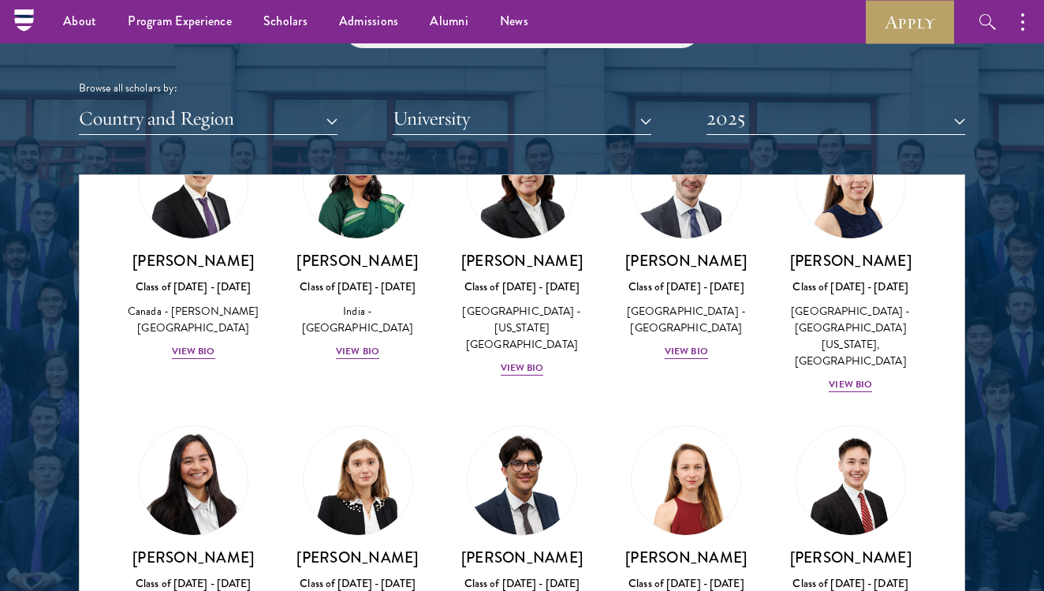
scroll to position [5665, 0]
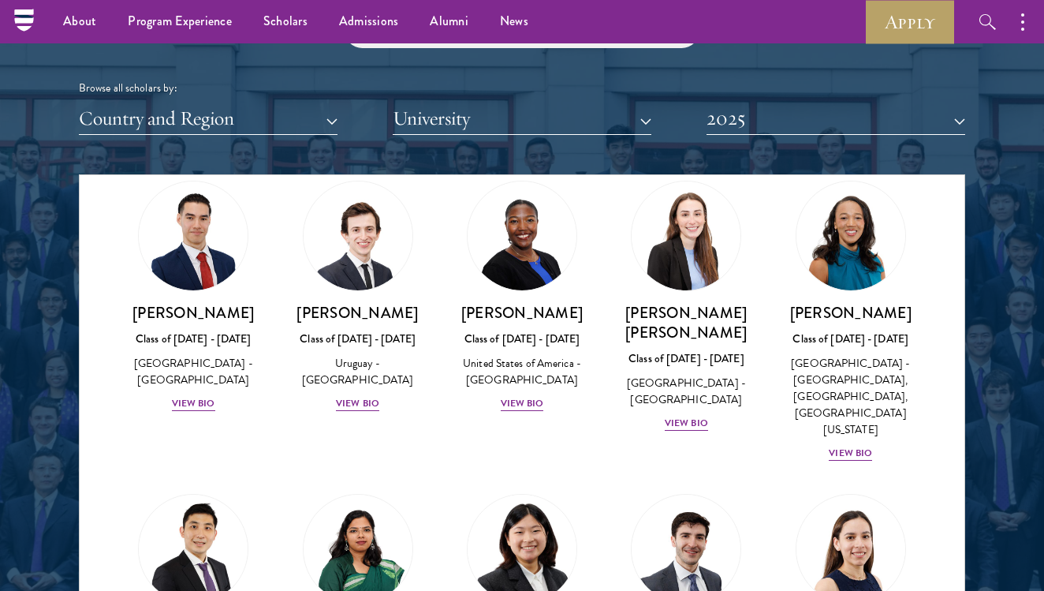
click at [504, 489] on img at bounding box center [522, 549] width 120 height 120
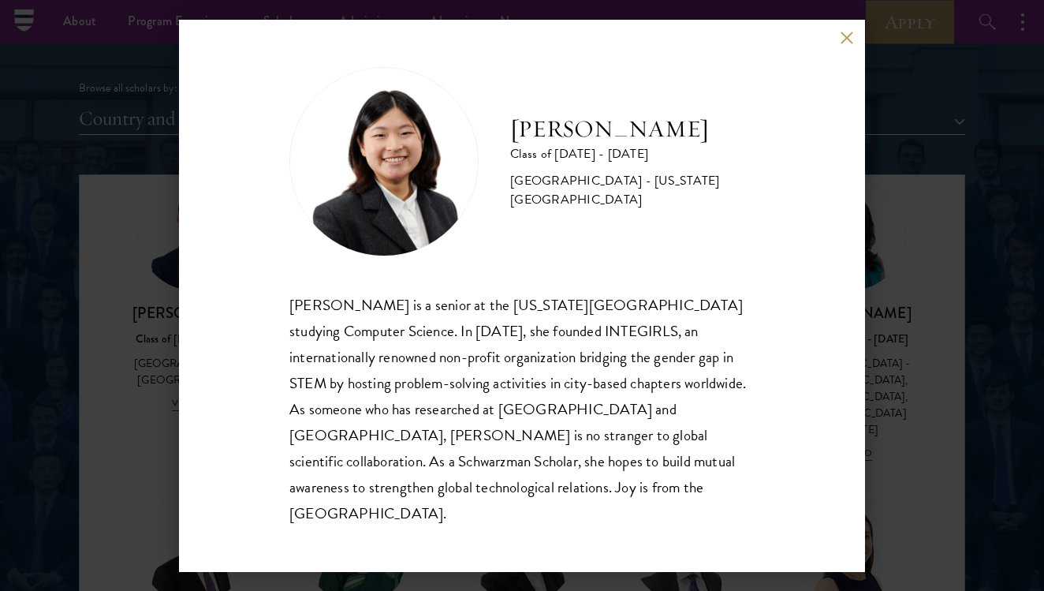
click at [856, 50] on div "[PERSON_NAME] Class of [DATE] - [DATE] [GEOGRAPHIC_DATA] - [US_STATE][GEOGRAPHI…" at bounding box center [522, 296] width 686 height 552
click at [847, 45] on button at bounding box center [846, 38] width 13 height 13
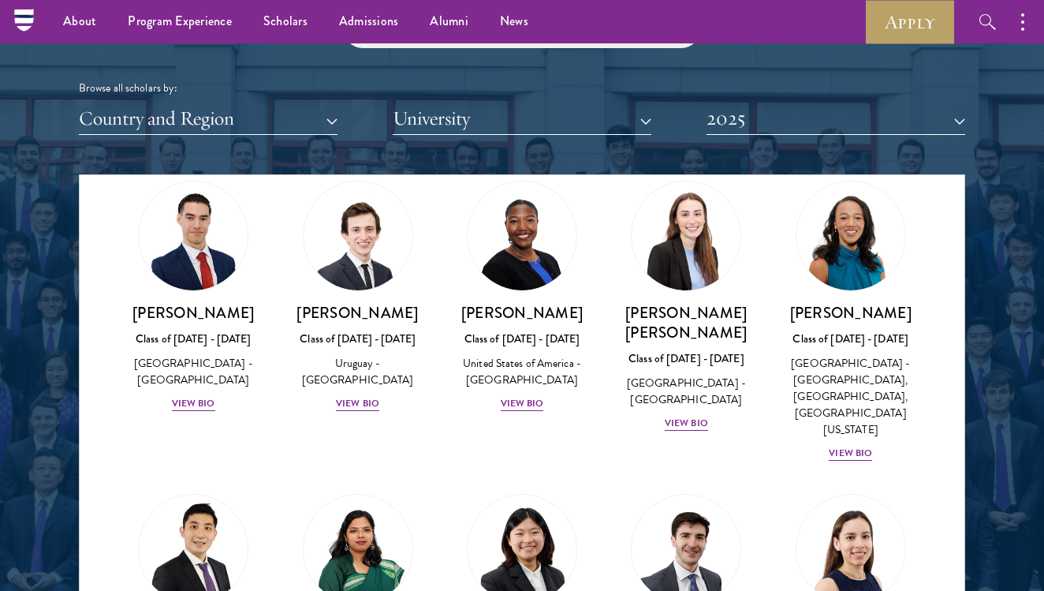
scroll to position [5549, 0]
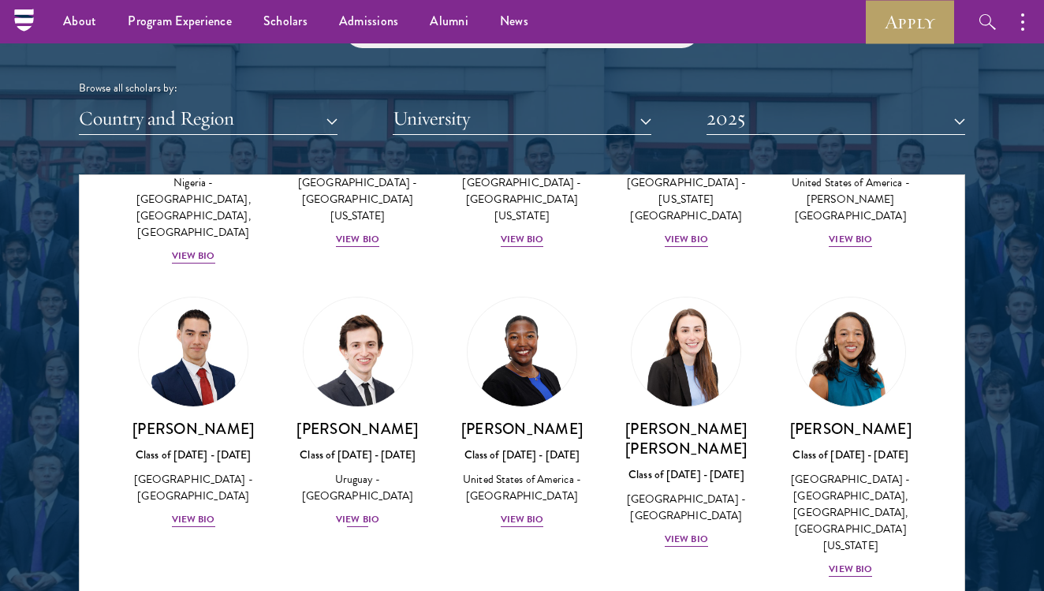
click at [353, 419] on h3 "[PERSON_NAME]" at bounding box center [357, 429] width 132 height 20
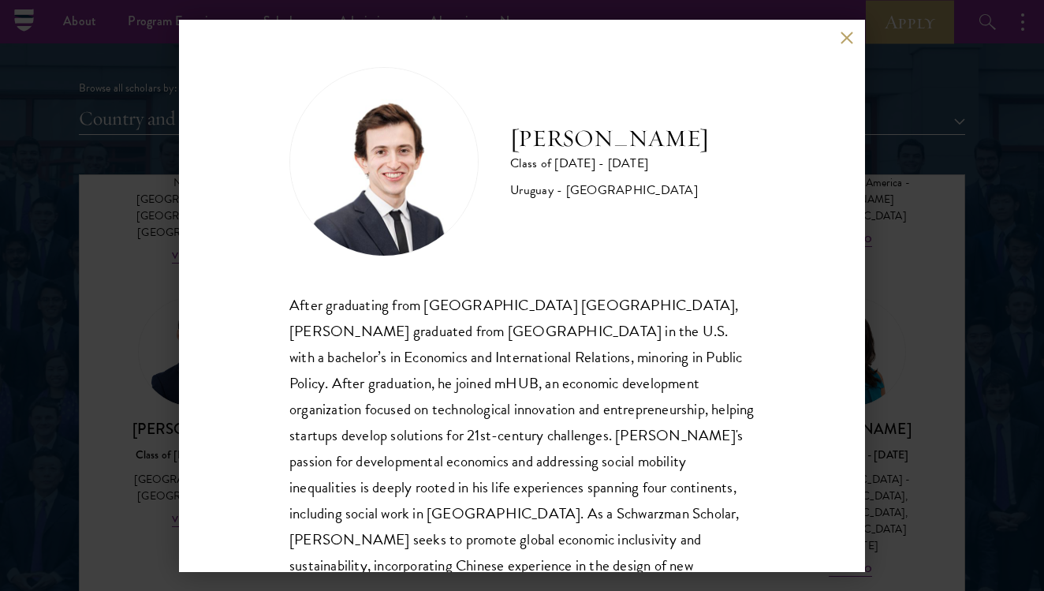
click at [856, 41] on div "[PERSON_NAME] Class of [DATE] - [DATE] [GEOGRAPHIC_DATA] - [GEOGRAPHIC_DATA] Af…" at bounding box center [522, 296] width 686 height 552
click at [851, 37] on button at bounding box center [846, 38] width 13 height 13
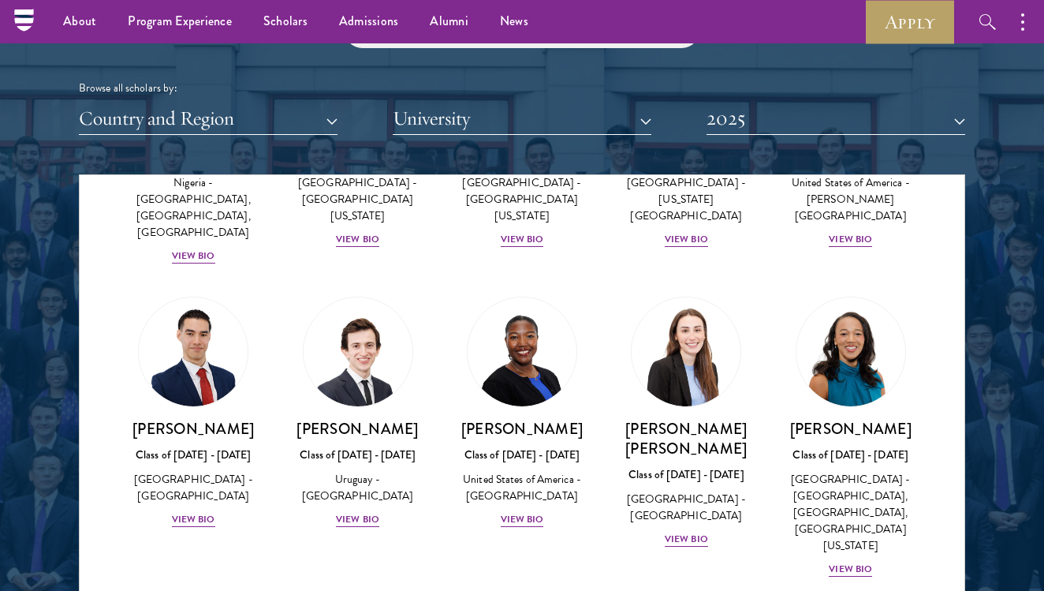
scroll to position [5222, 0]
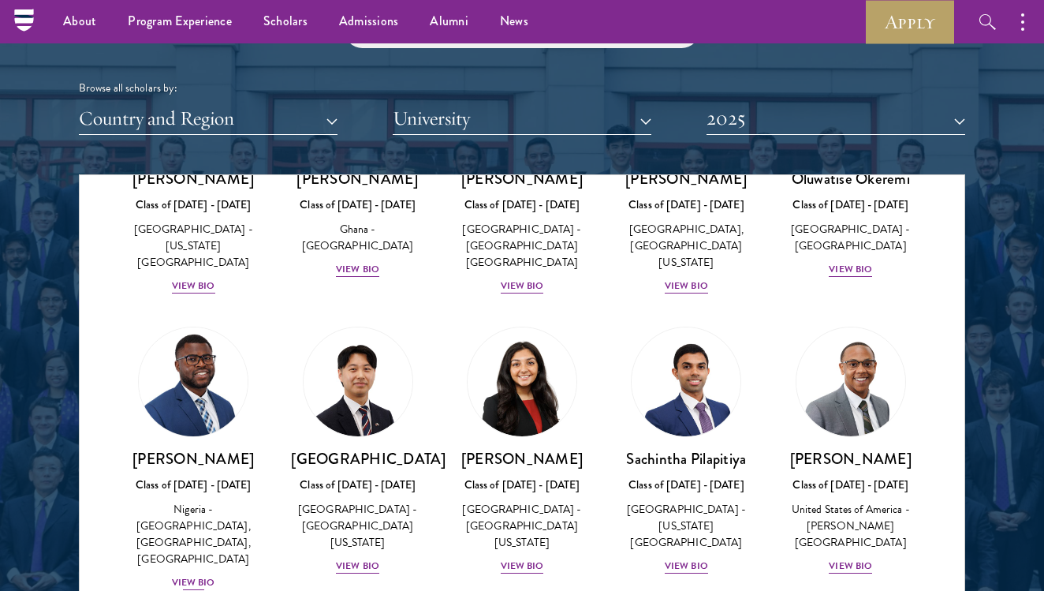
click at [187, 322] on img at bounding box center [193, 382] width 120 height 120
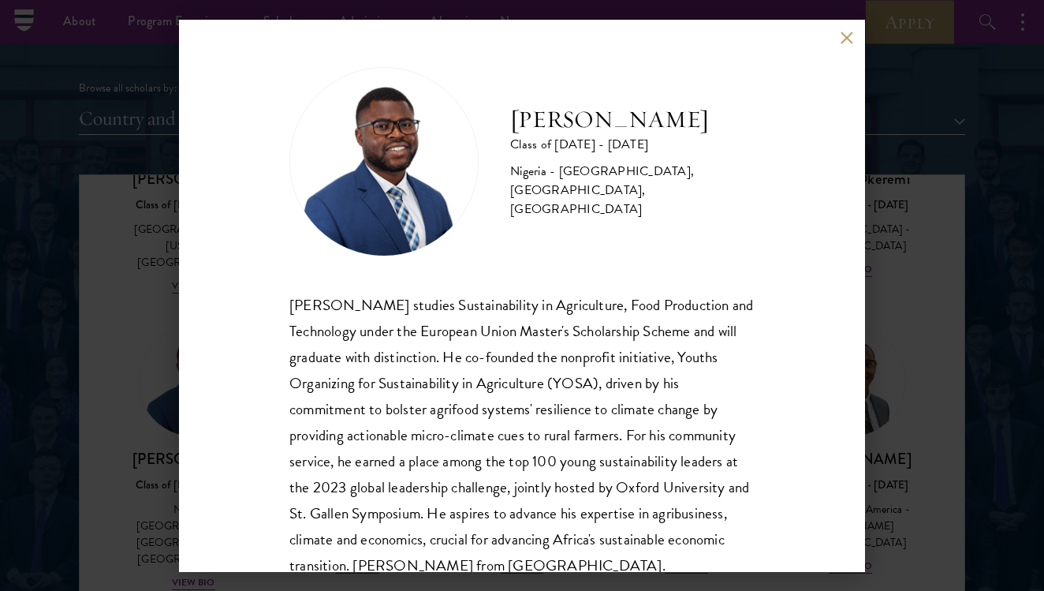
click at [854, 39] on div "[PERSON_NAME] Class of [DATE] - [DATE] [GEOGRAPHIC_DATA] - [GEOGRAPHIC_DATA], […" at bounding box center [522, 296] width 686 height 552
